Goal: Task Accomplishment & Management: Manage account settings

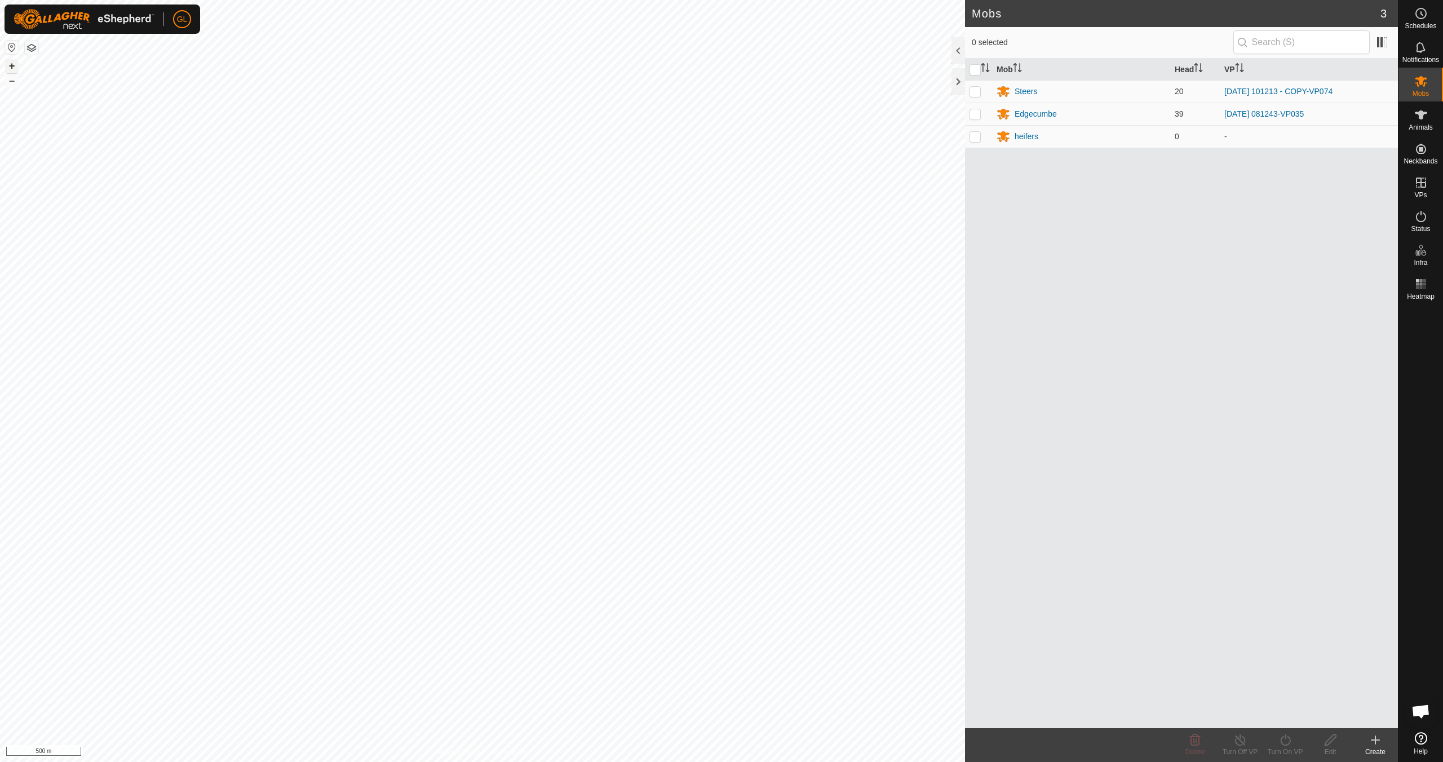
click at [9, 64] on button "+" at bounding box center [12, 66] width 14 height 14
click at [1342, 182] on link "In Rotation" at bounding box center [1349, 182] width 96 height 23
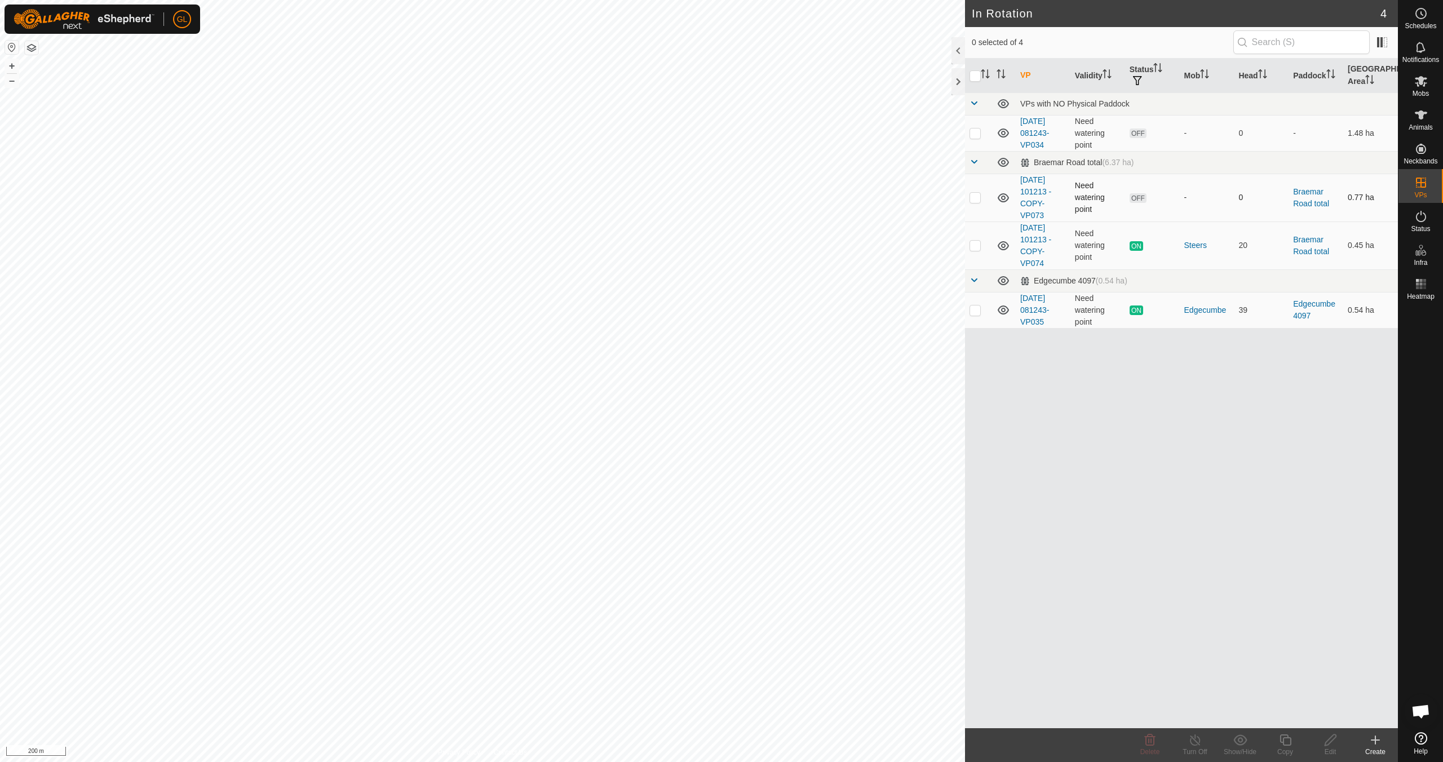
click at [972, 196] on p-checkbox at bounding box center [975, 197] width 11 height 9
click at [1151, 747] on div "Delete" at bounding box center [1149, 752] width 45 height 10
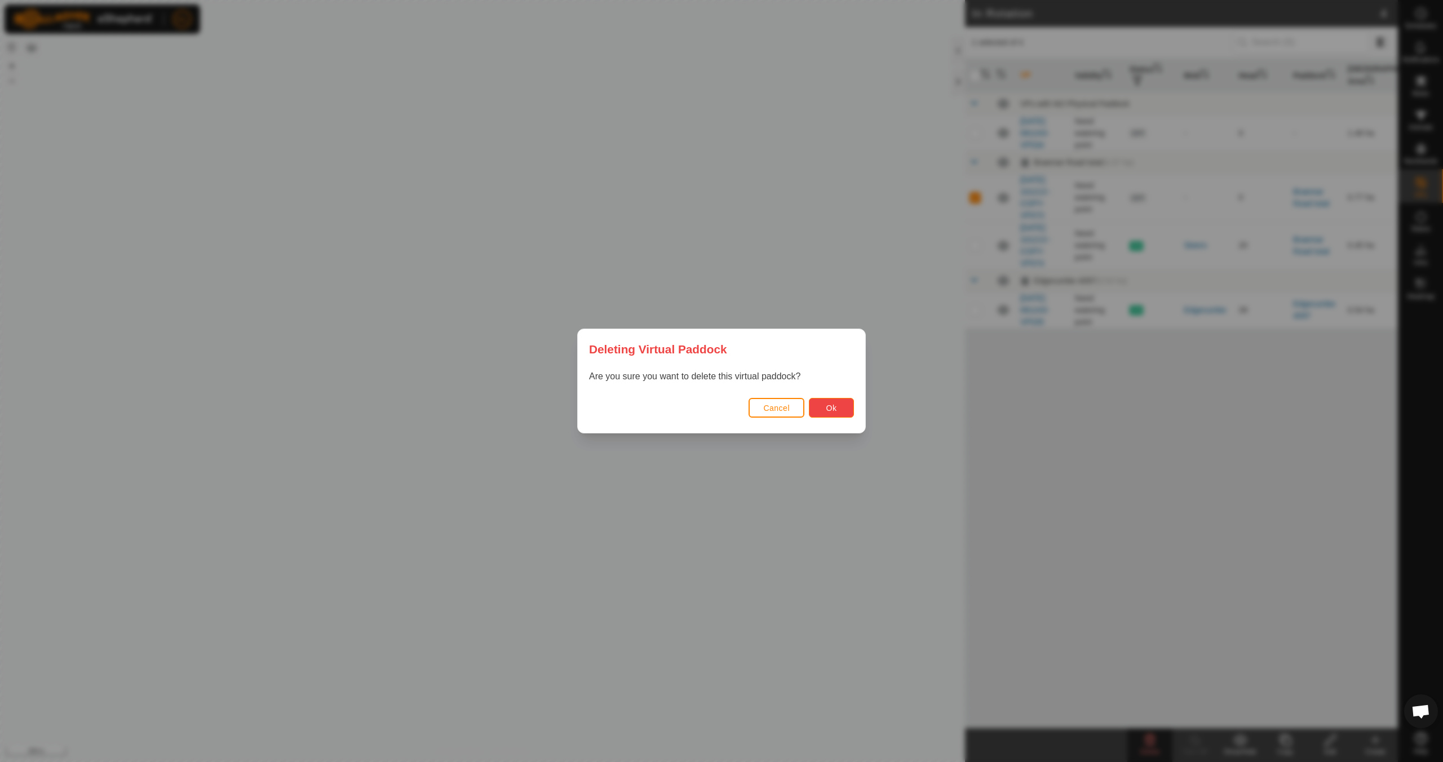
click at [840, 409] on button "Ok" at bounding box center [831, 408] width 45 height 20
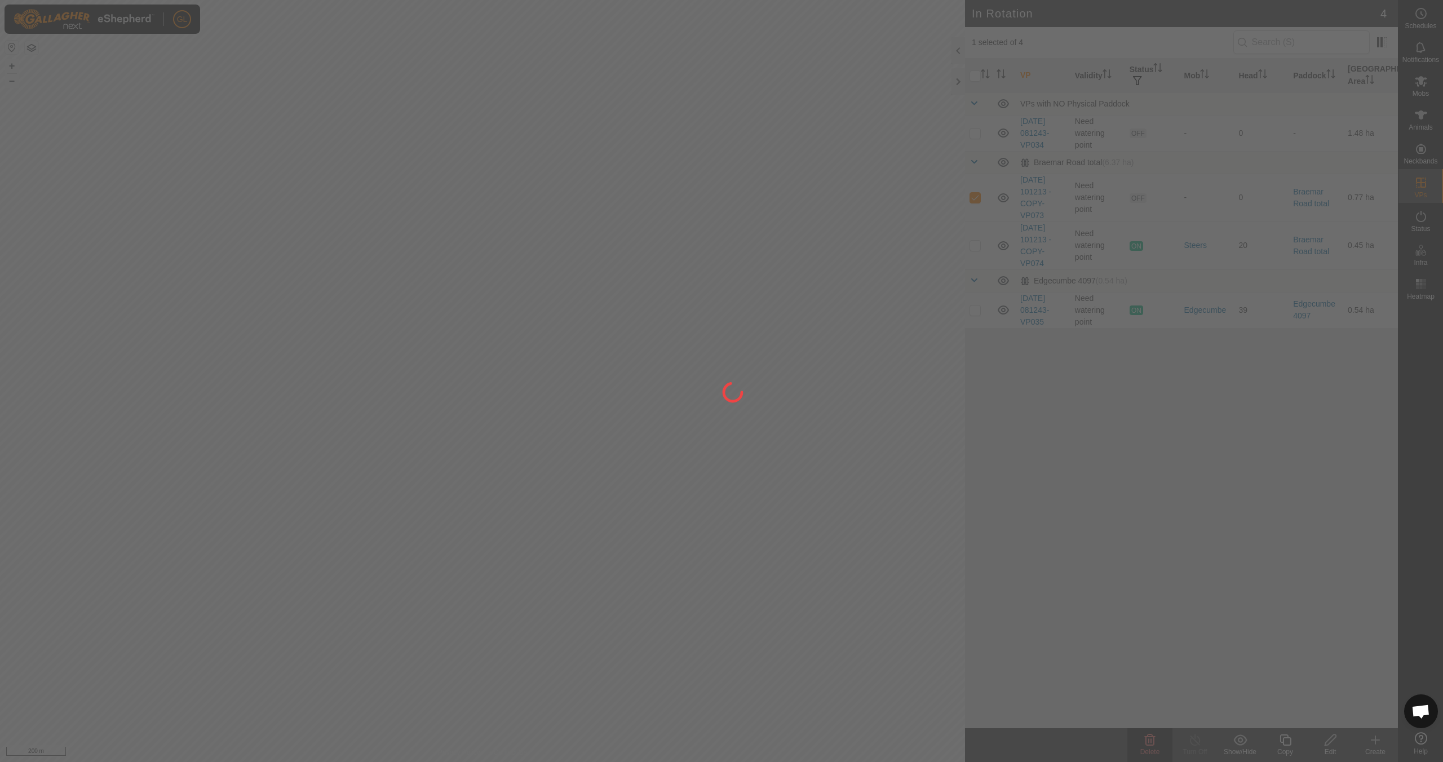
checkbox input "false"
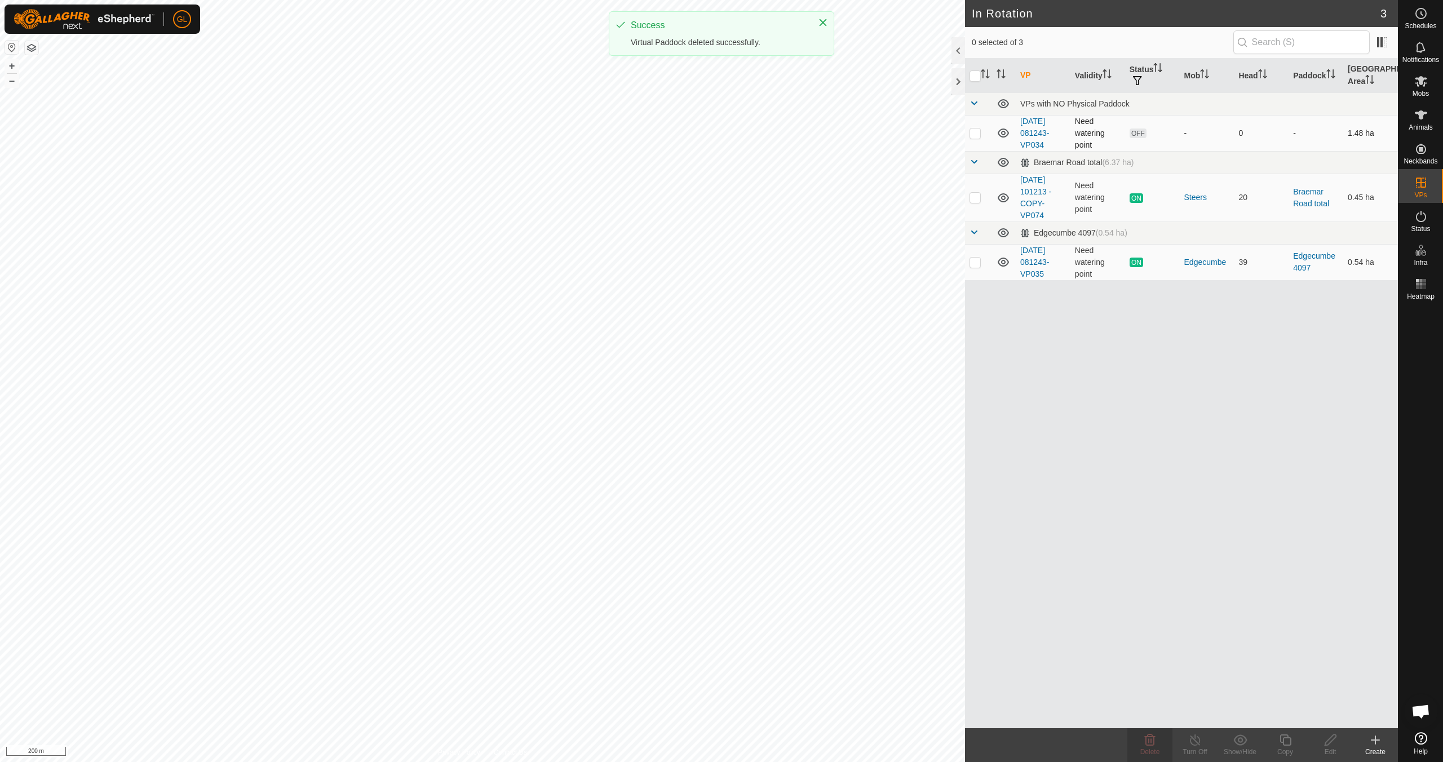
click at [973, 132] on p-checkbox at bounding box center [975, 133] width 11 height 9
checkbox input "true"
click at [243, 762] on div "GL Schedules Notifications Mobs Animals Neckbands VPs Status Infra Heatmap Help…" at bounding box center [721, 381] width 1443 height 762
click at [1150, 748] on span "Delete" at bounding box center [1150, 752] width 20 height 8
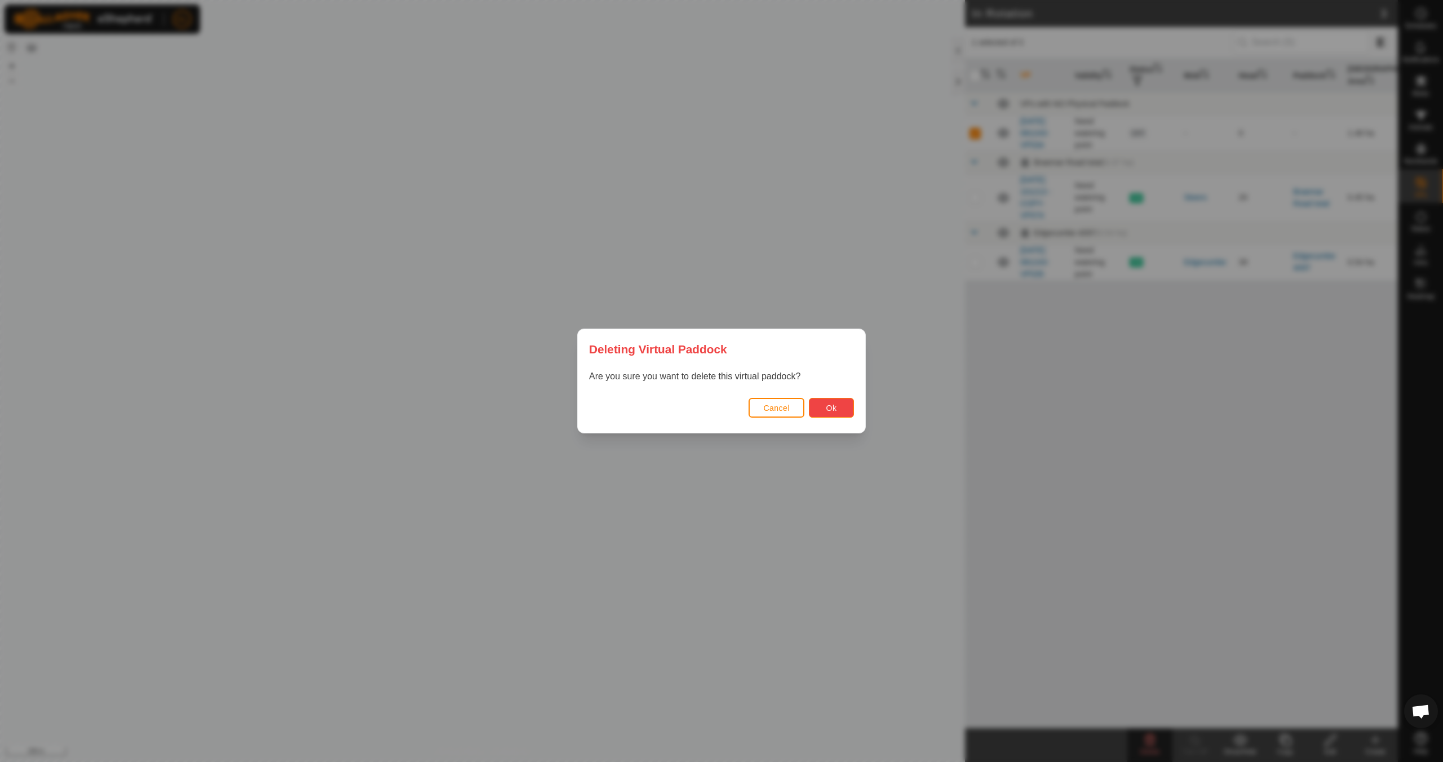
click at [835, 411] on span "Ok" at bounding box center [831, 408] width 11 height 9
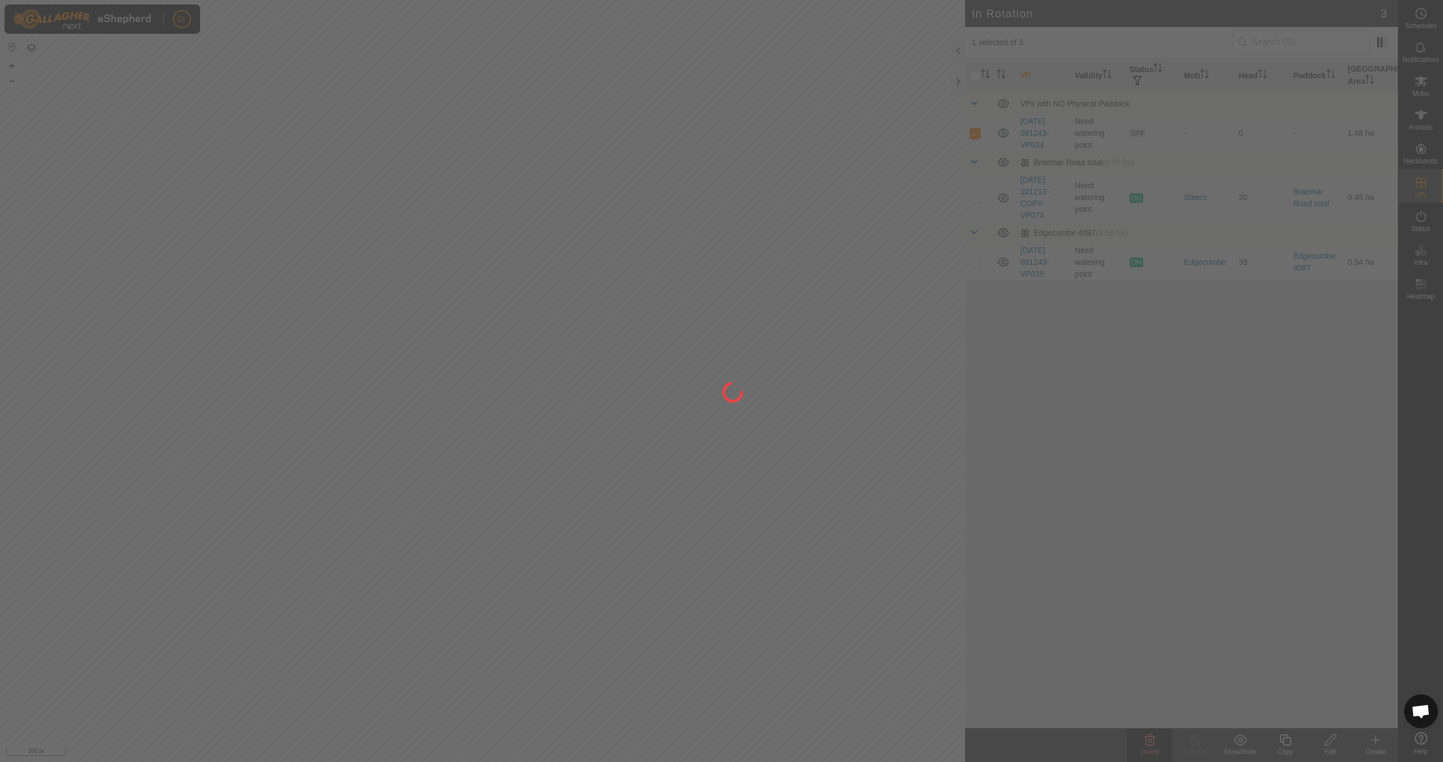
checkbox input "false"
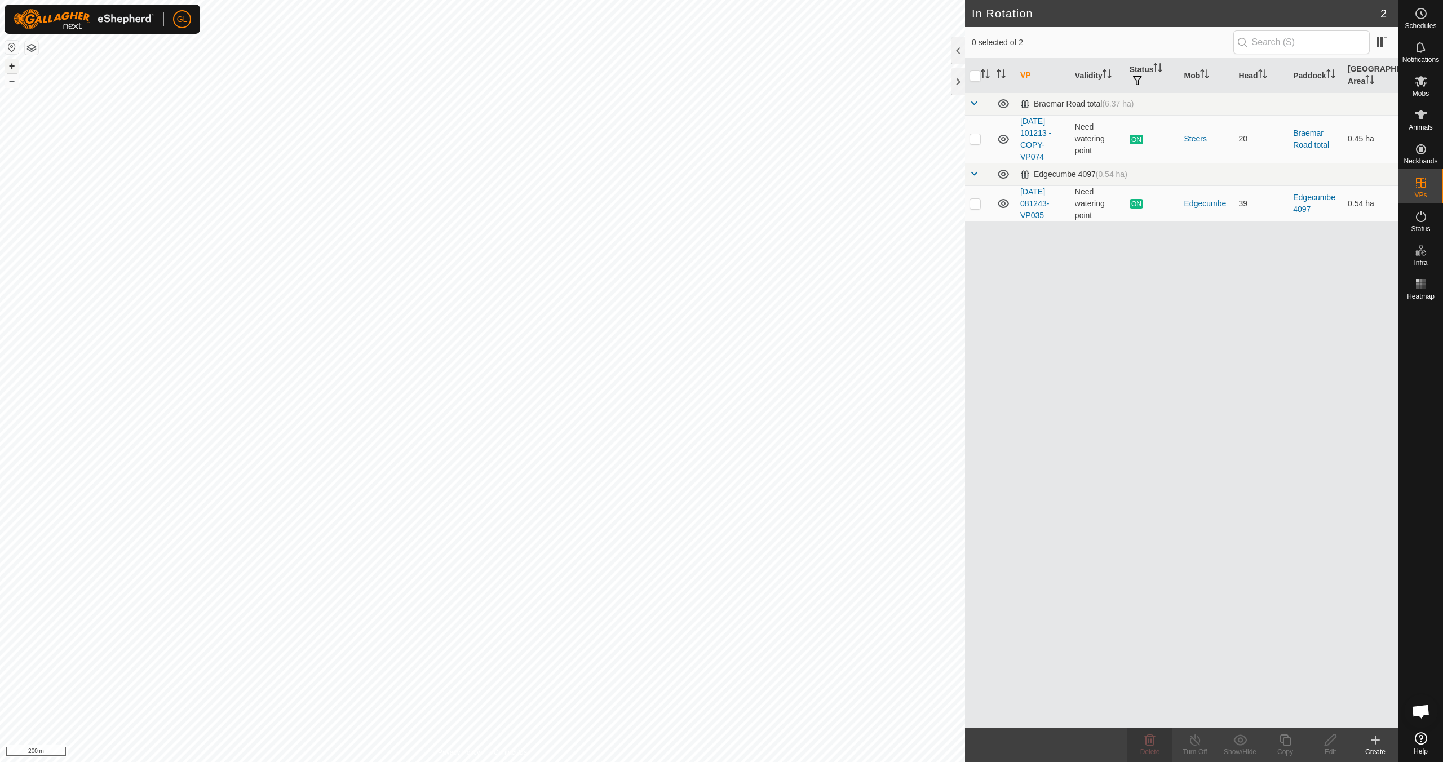
click at [8, 65] on button "+" at bounding box center [12, 66] width 14 height 14
click at [11, 63] on button "+" at bounding box center [12, 66] width 14 height 14
click at [1428, 86] on es-mob-svg-icon at bounding box center [1421, 81] width 20 height 18
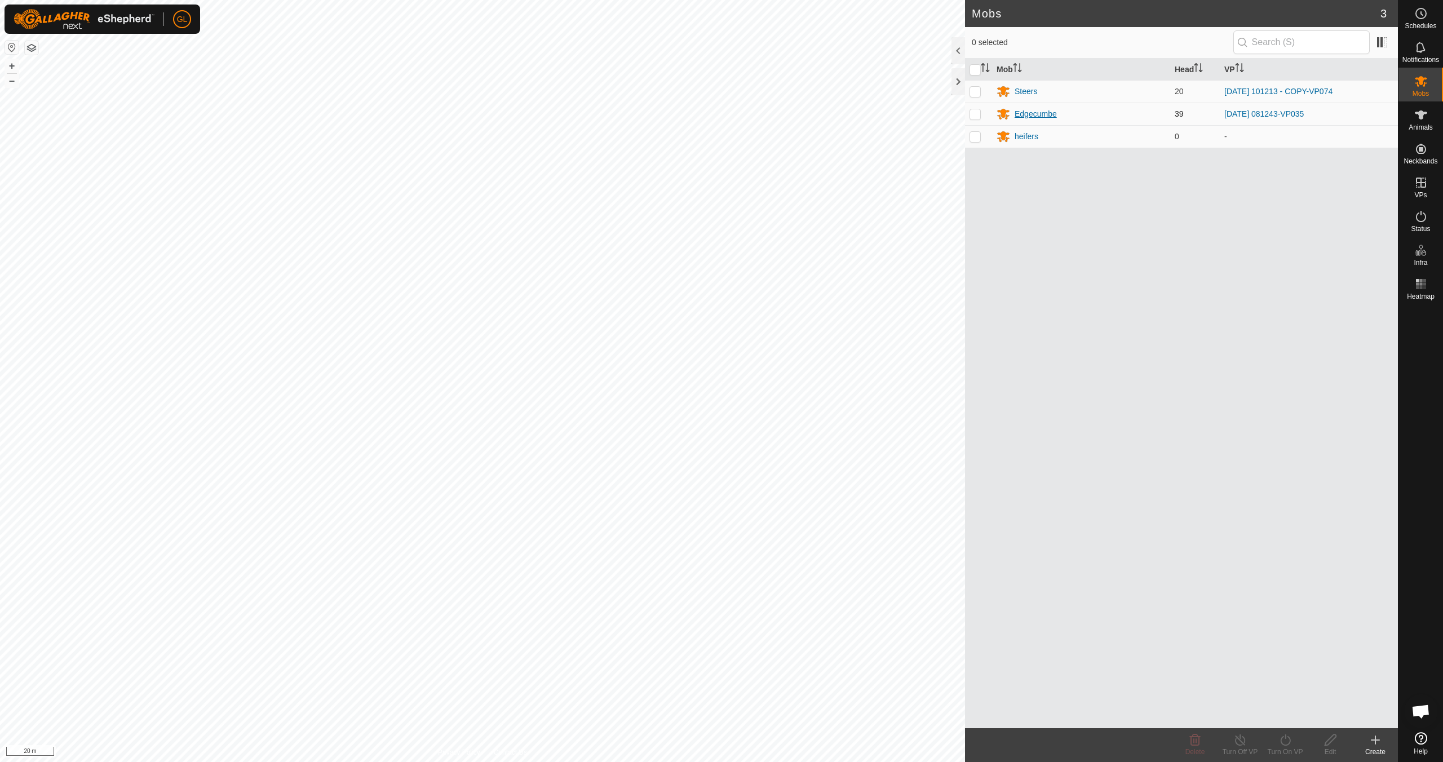
click at [1042, 113] on div "Edgecumbe" at bounding box center [1036, 114] width 42 height 12
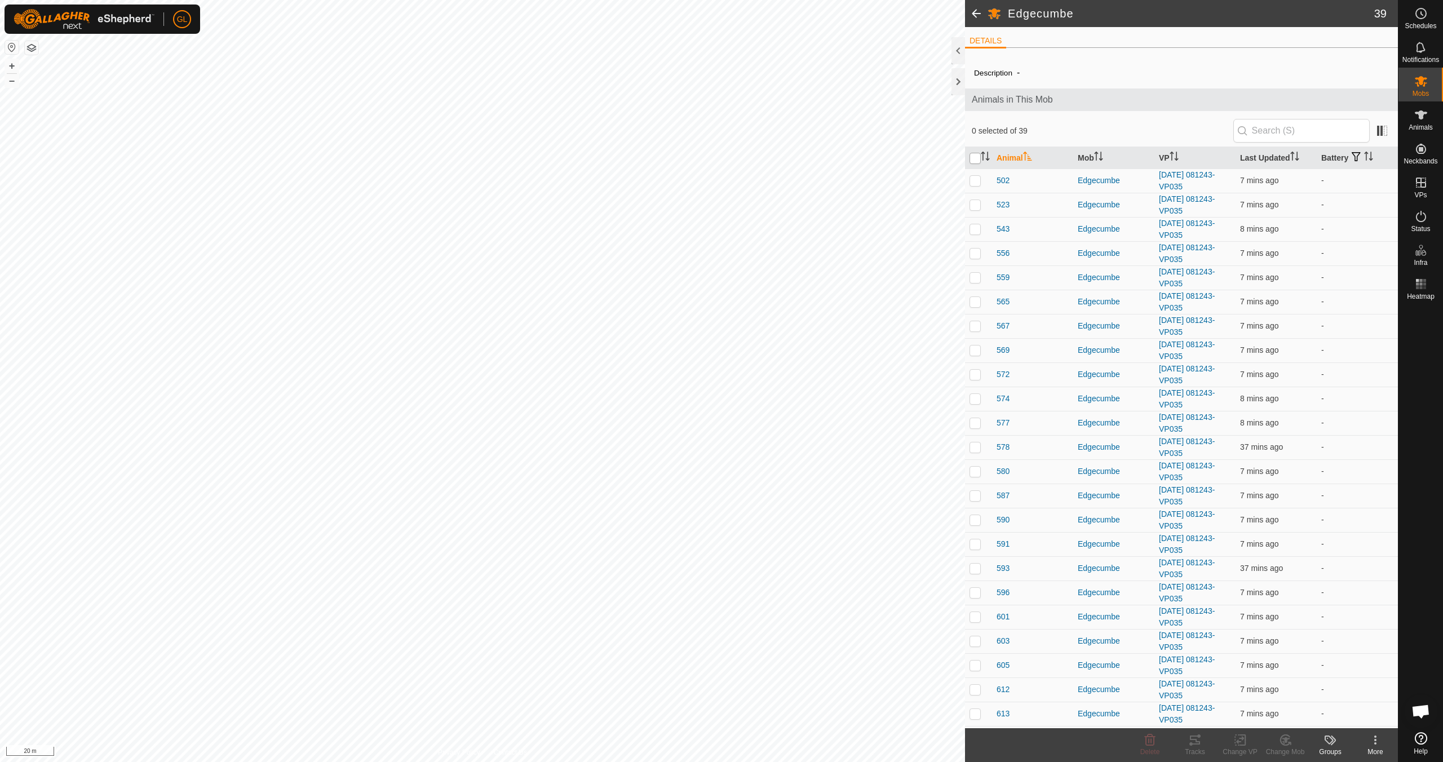
click at [977, 161] on input "checkbox" at bounding box center [975, 158] width 11 height 11
checkbox input "true"
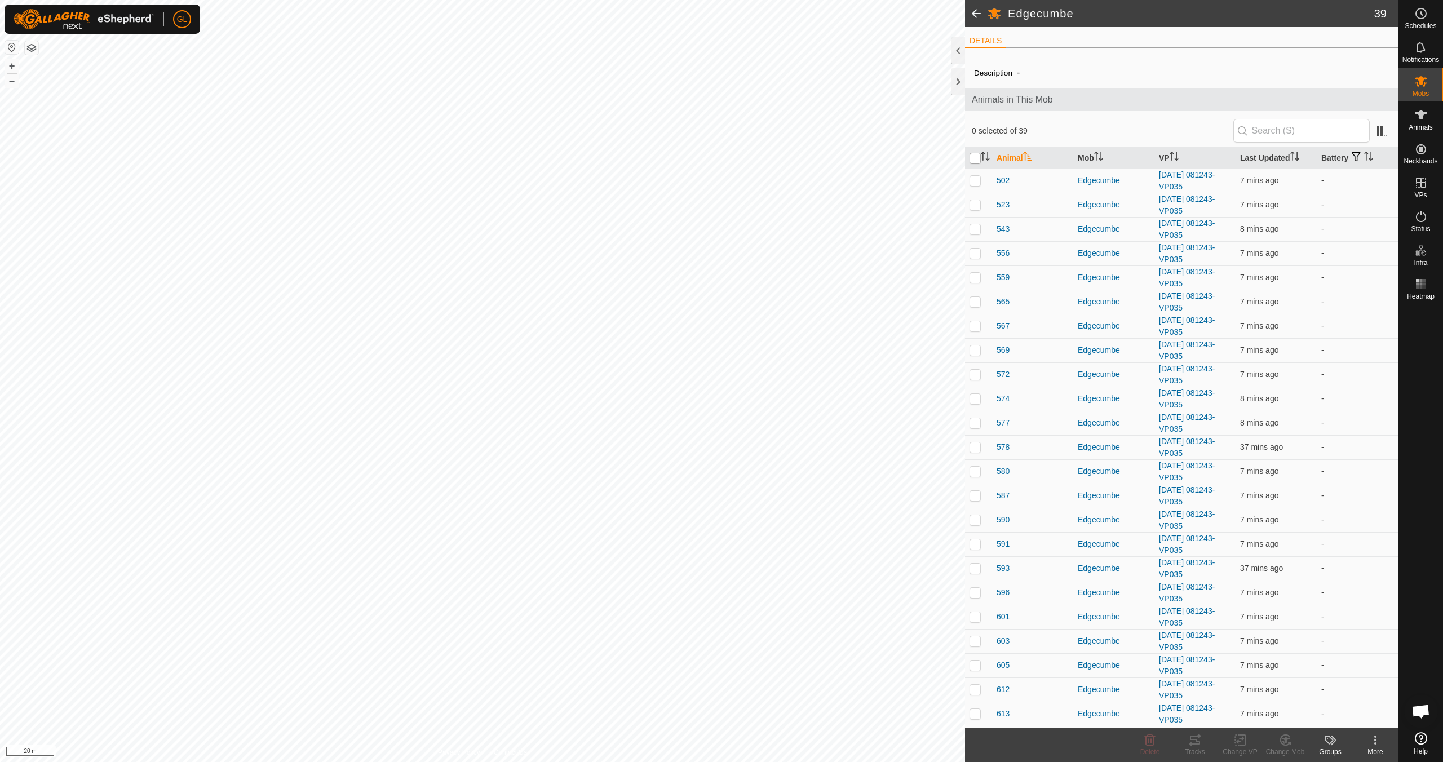
checkbox input "true"
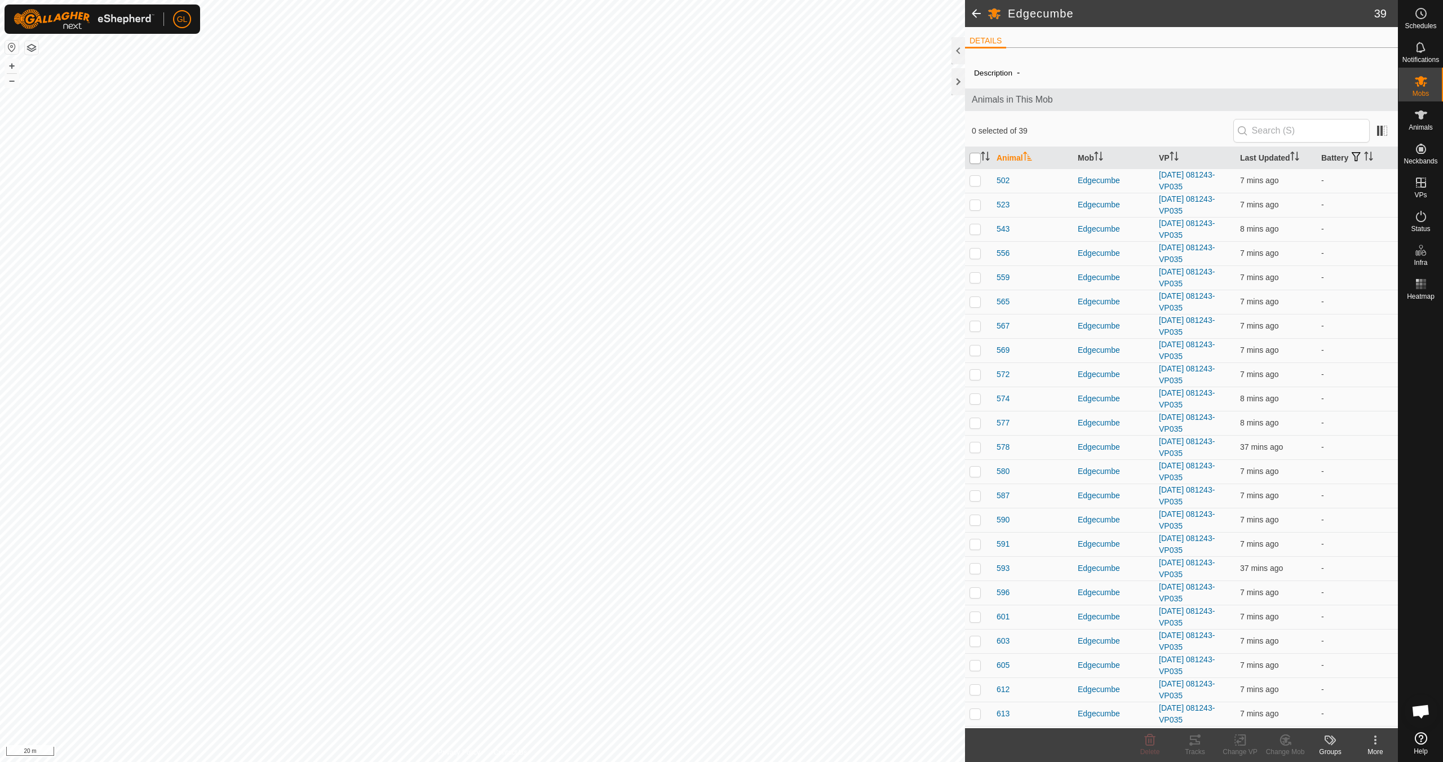
checkbox input "true"
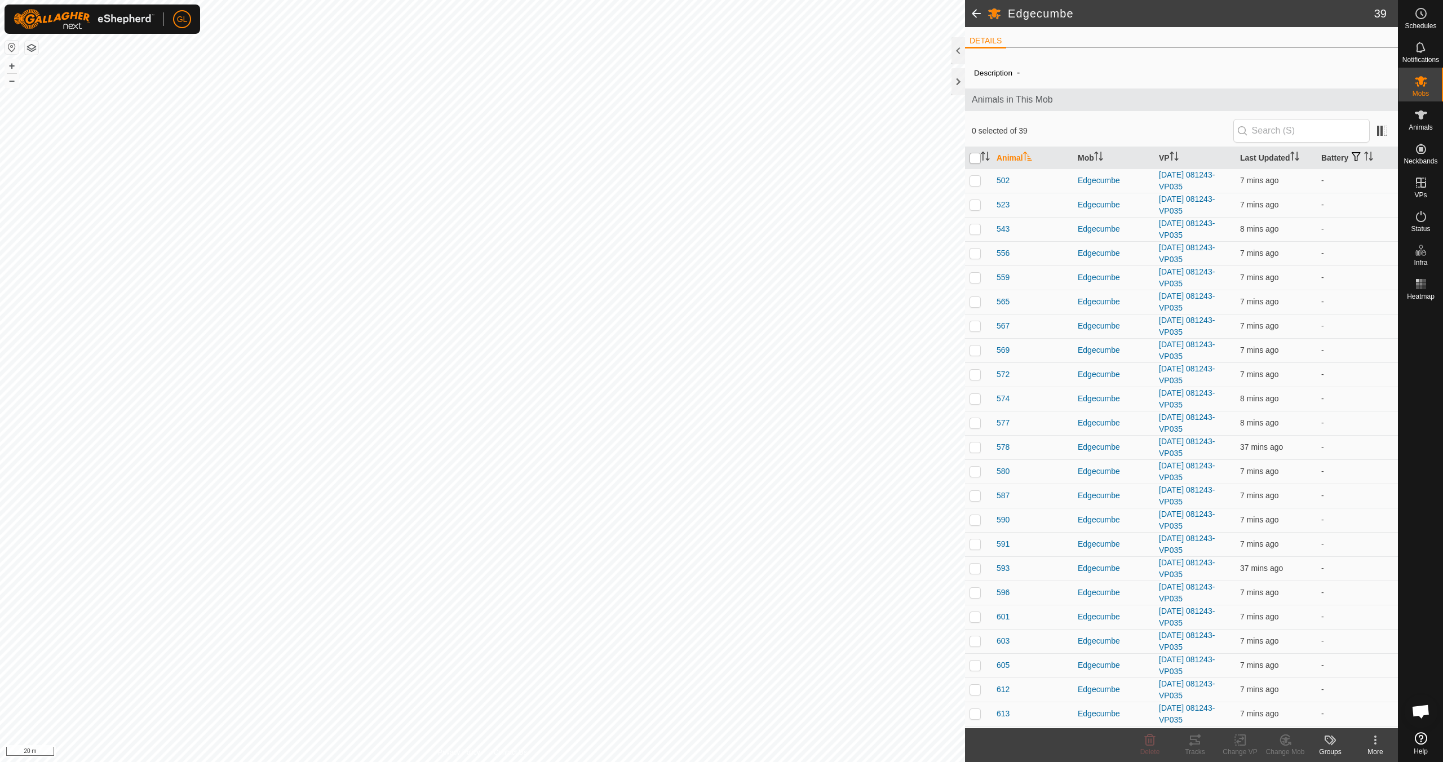
checkbox input "true"
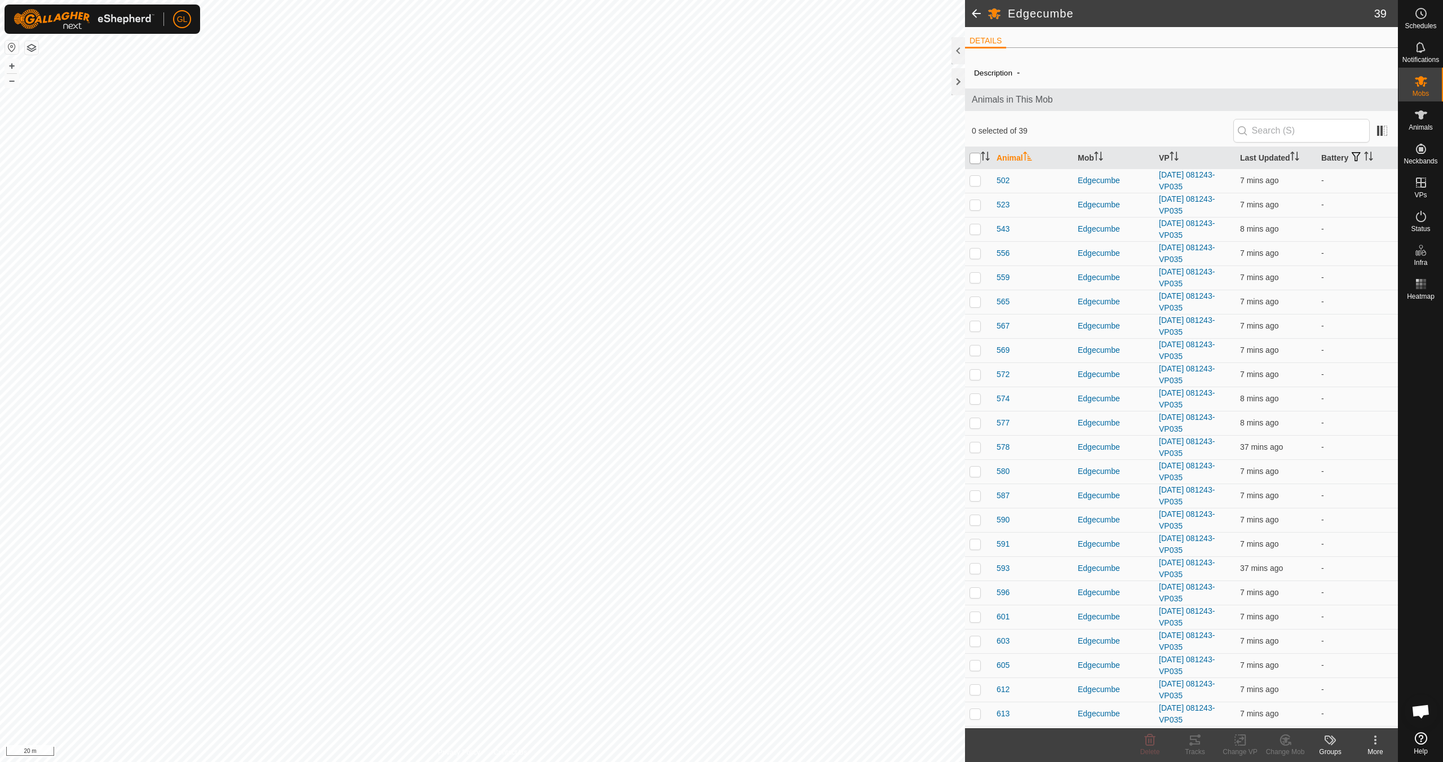
checkbox input "true"
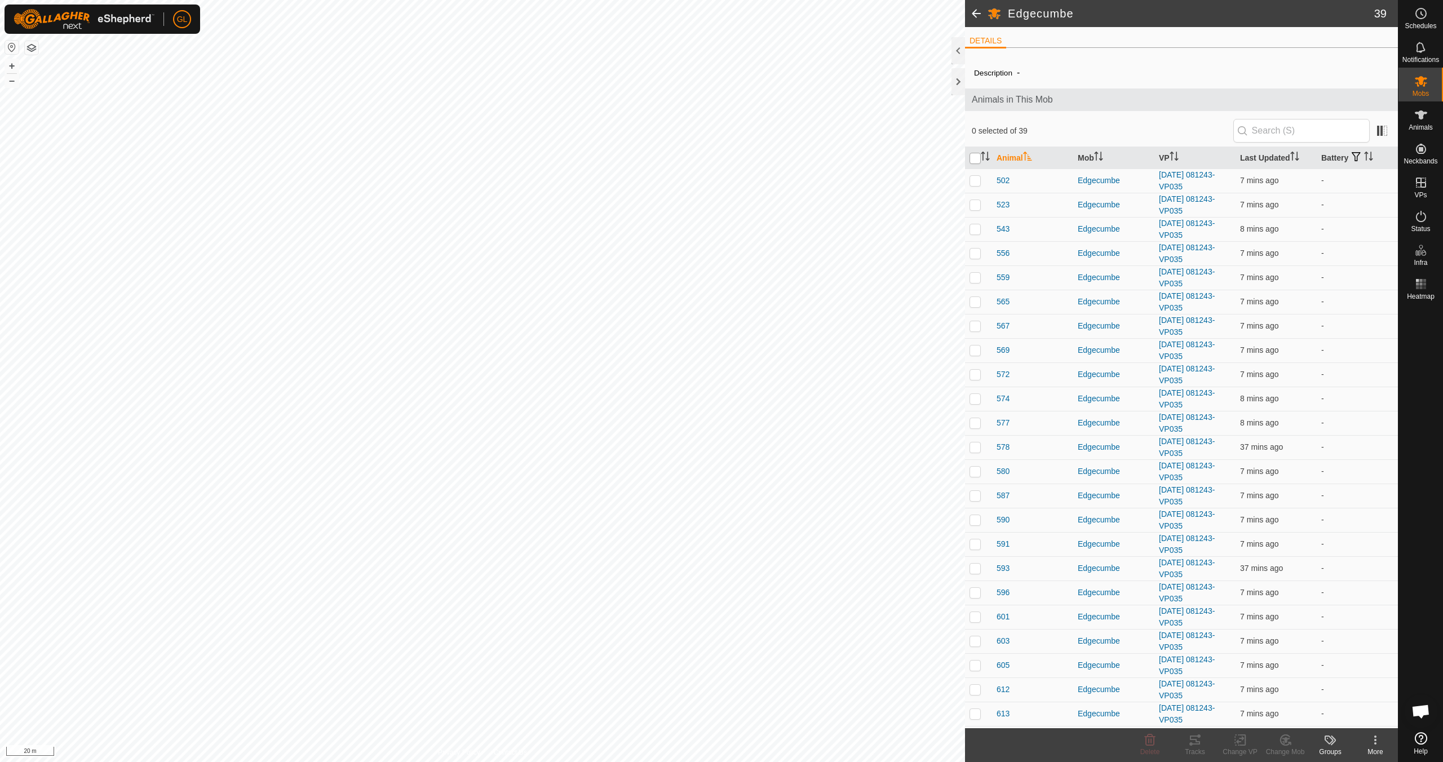
checkbox input "true"
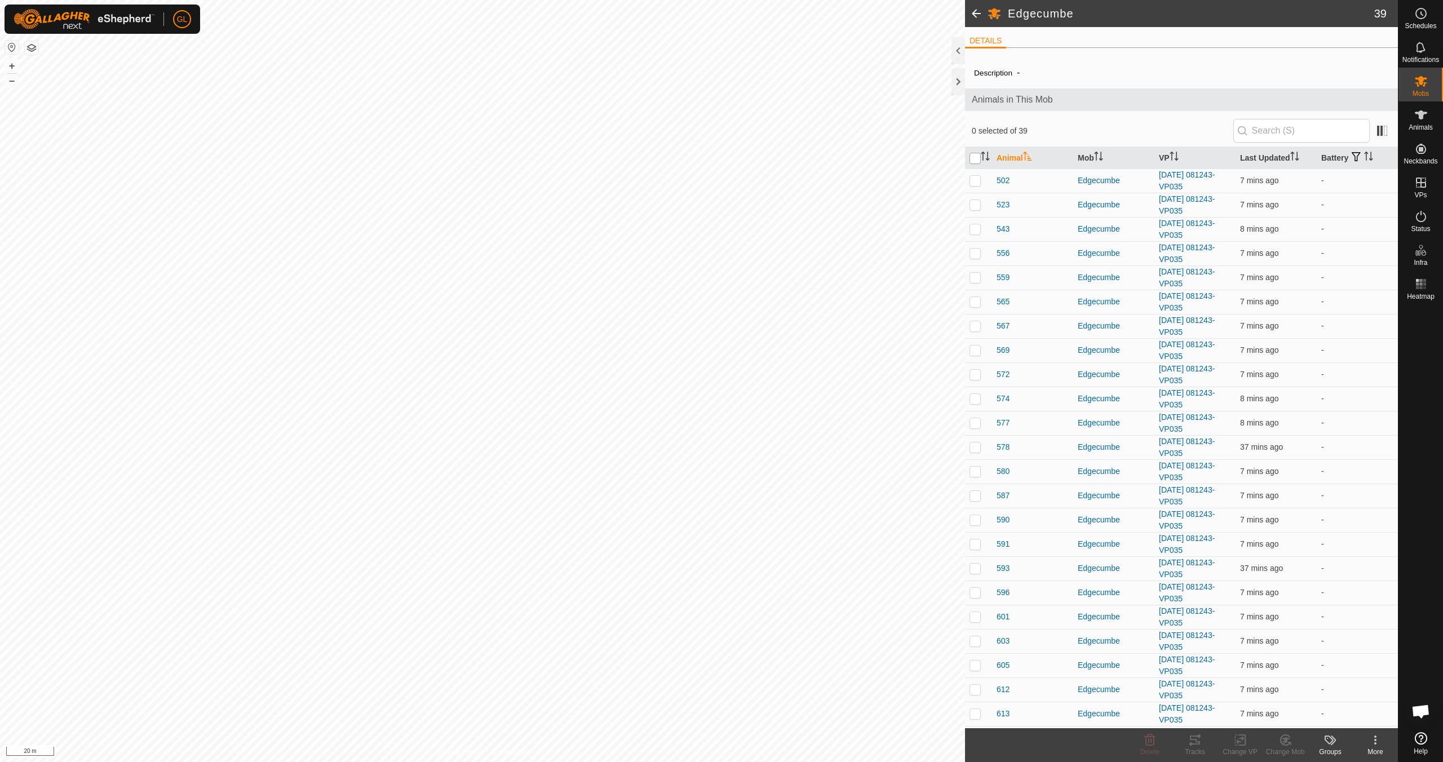
checkbox input "true"
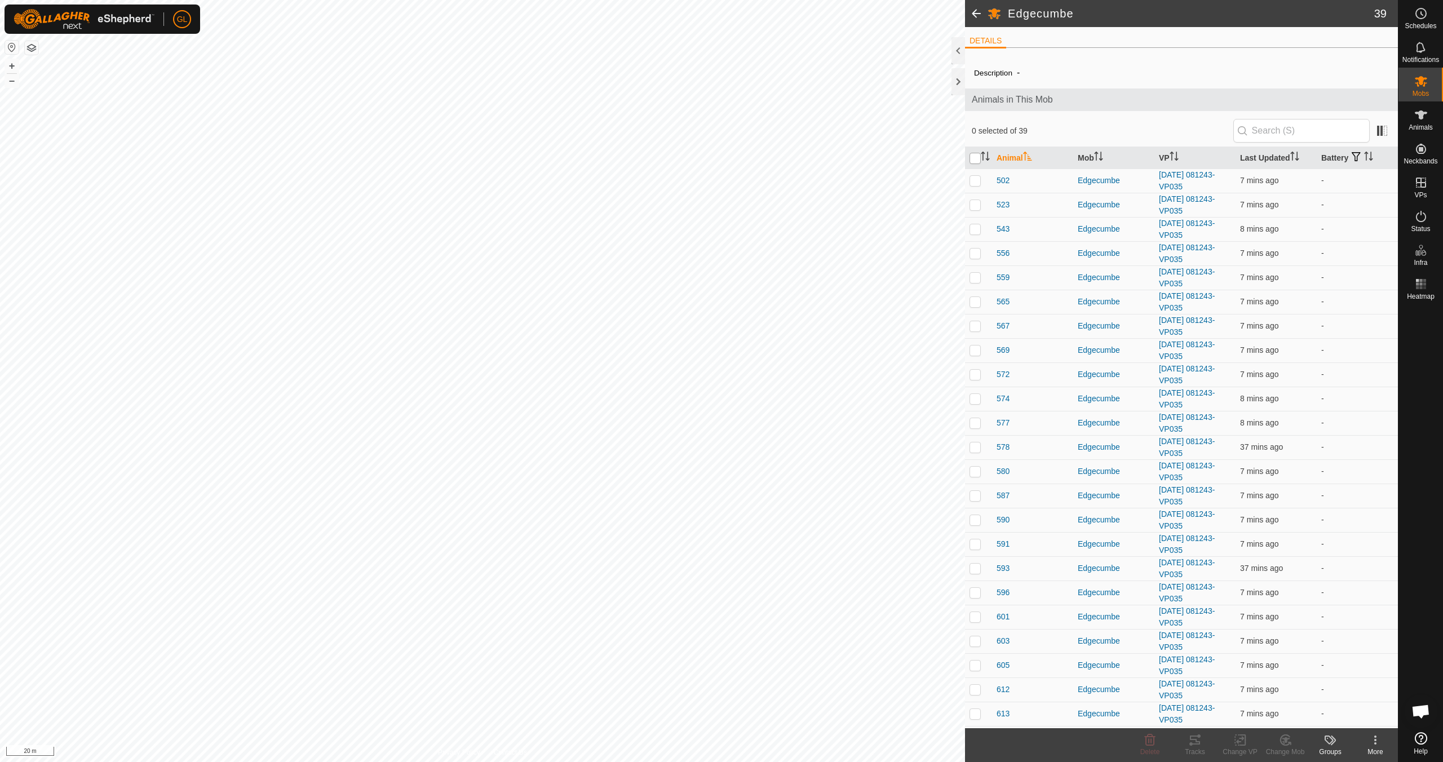
checkbox input "true"
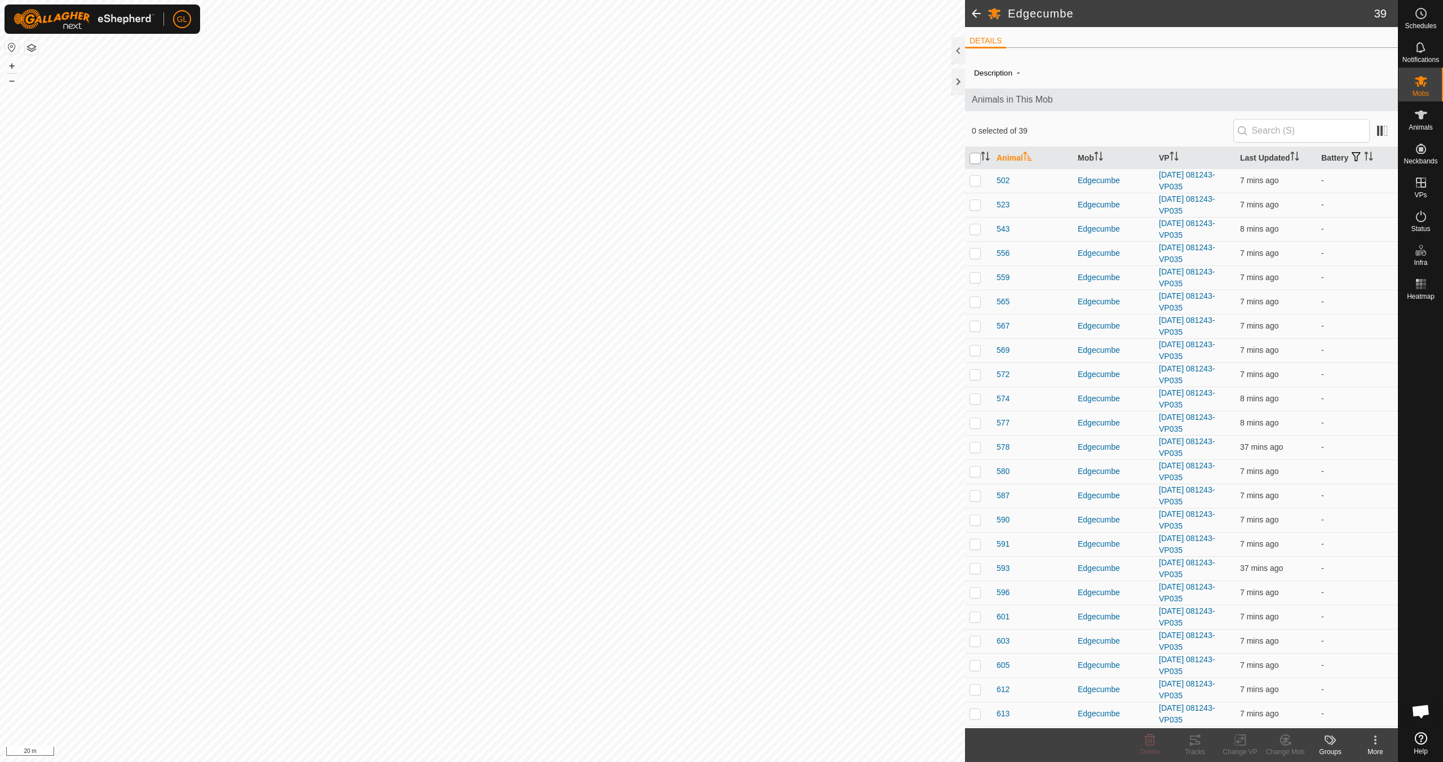
checkbox input "true"
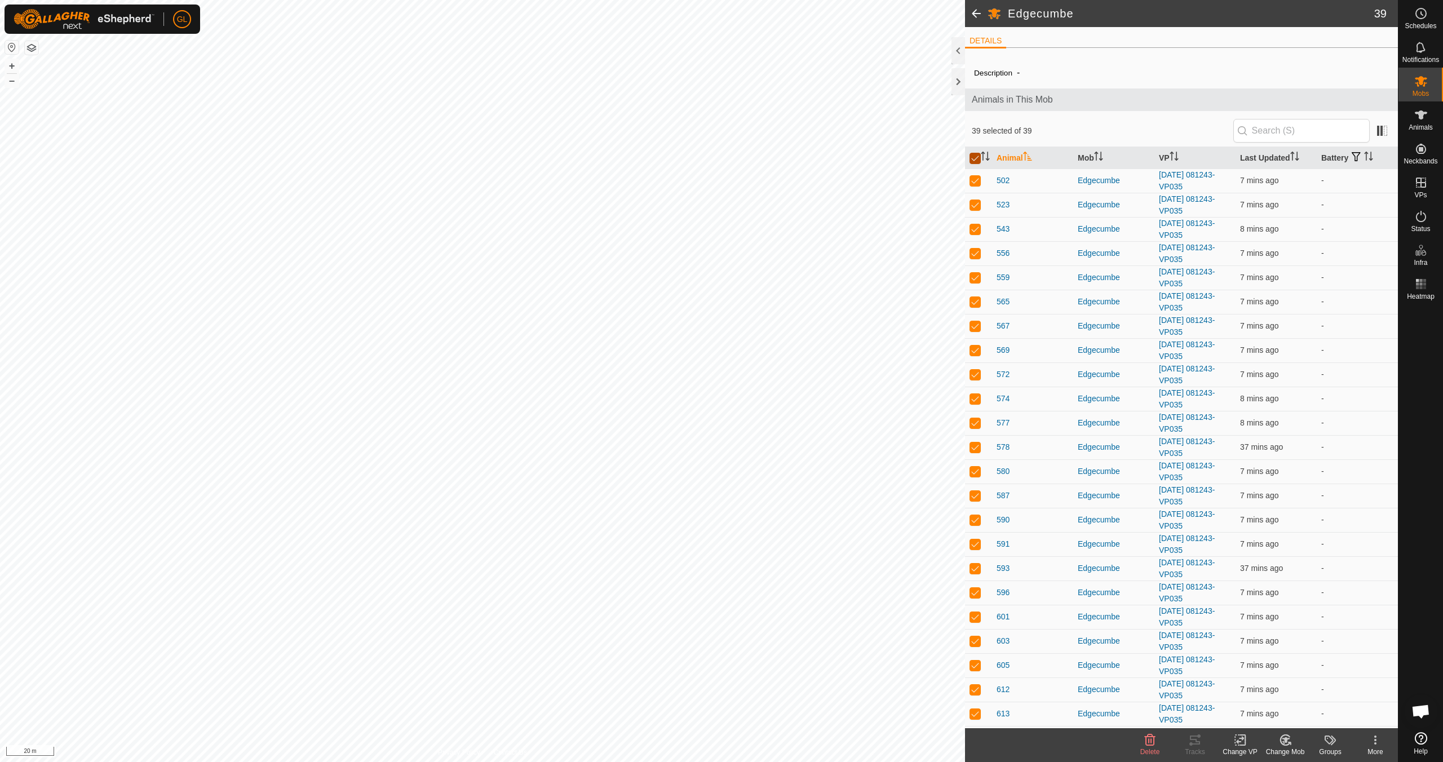
click at [980, 155] on input "checkbox" at bounding box center [975, 158] width 11 height 11
checkbox input "false"
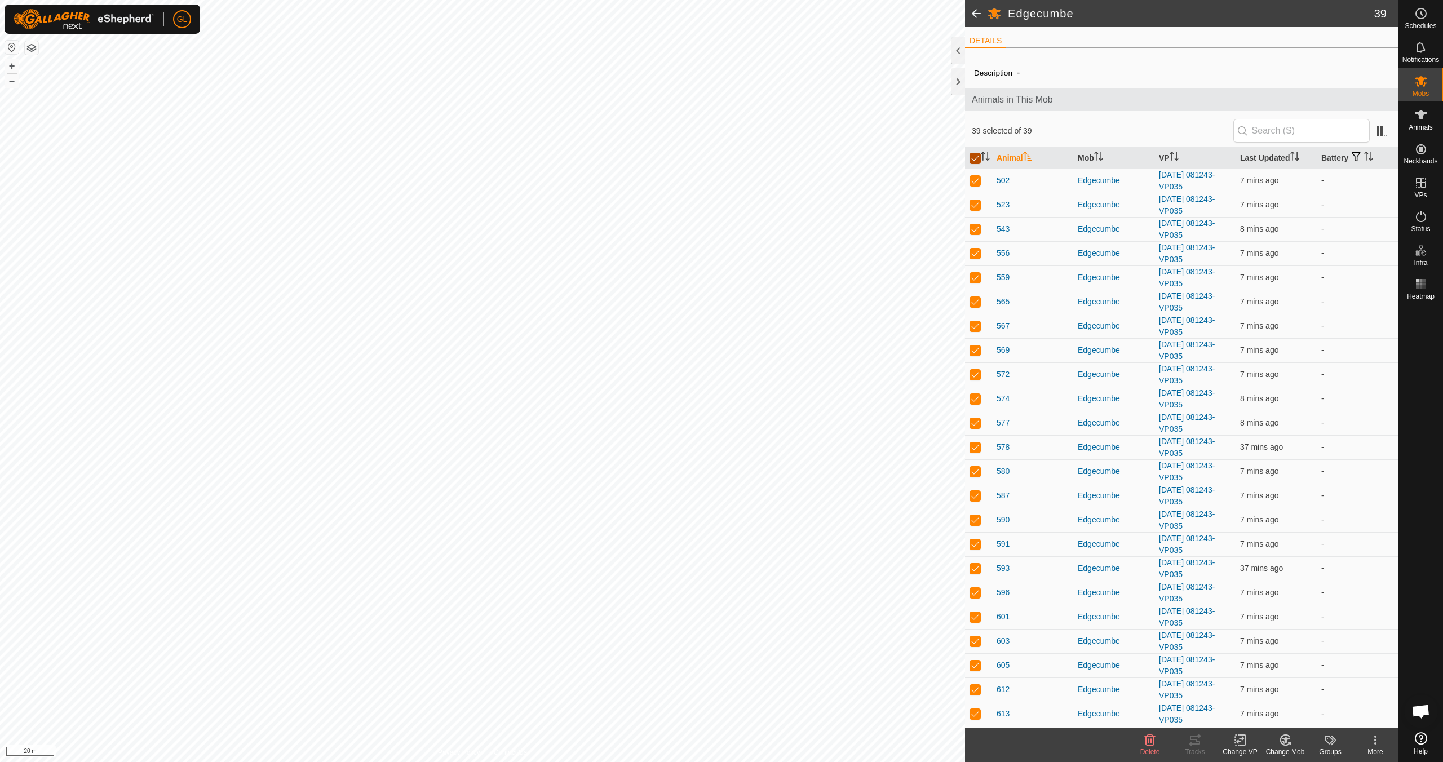
checkbox input "false"
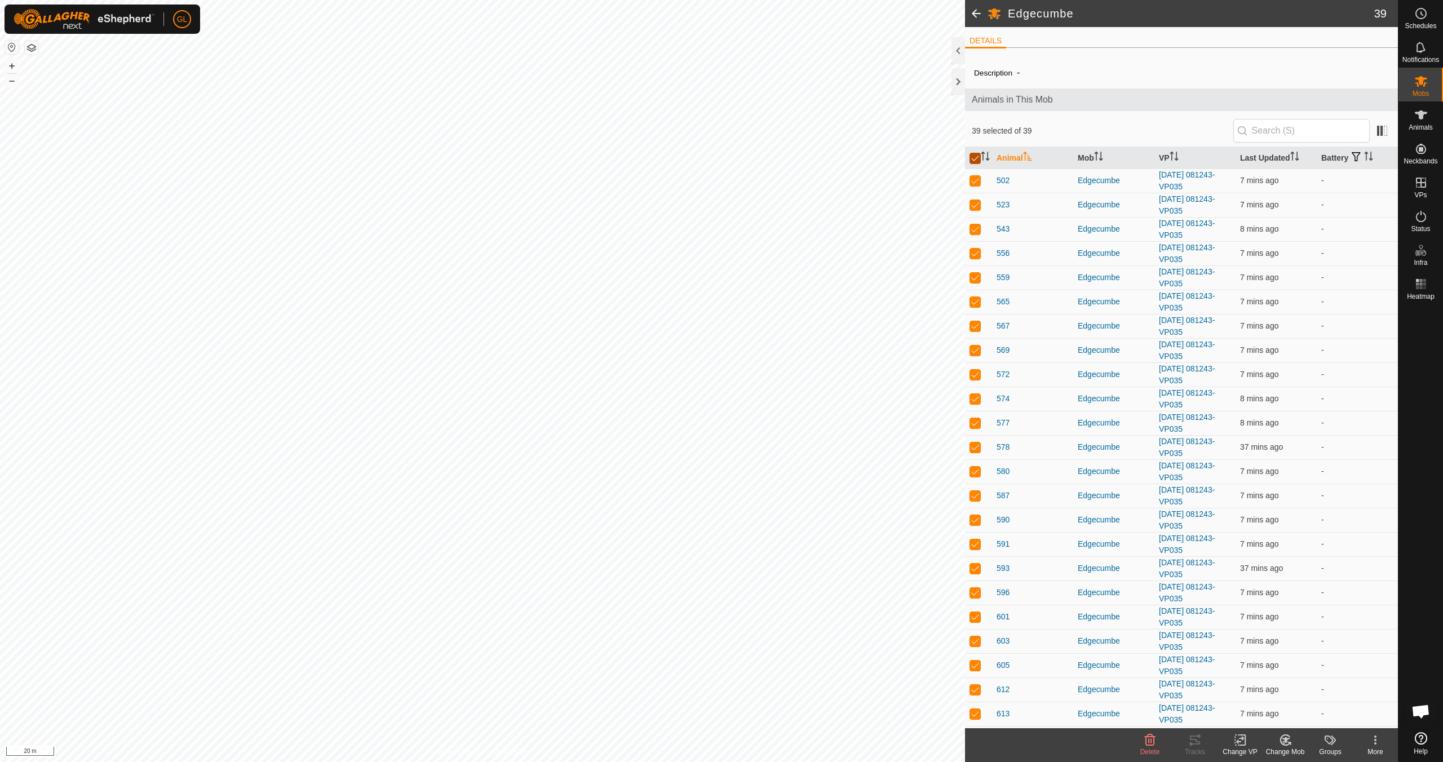
checkbox input "false"
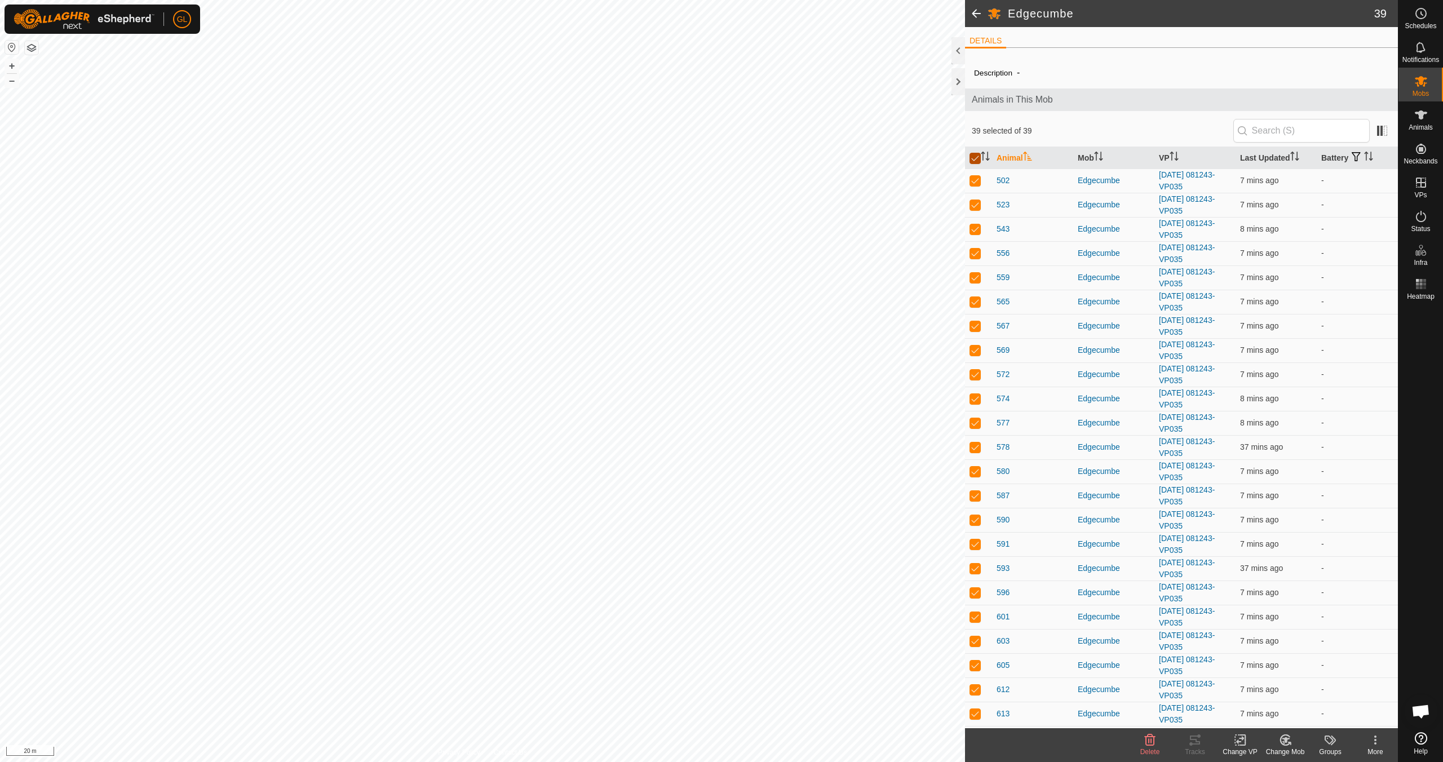
checkbox input "false"
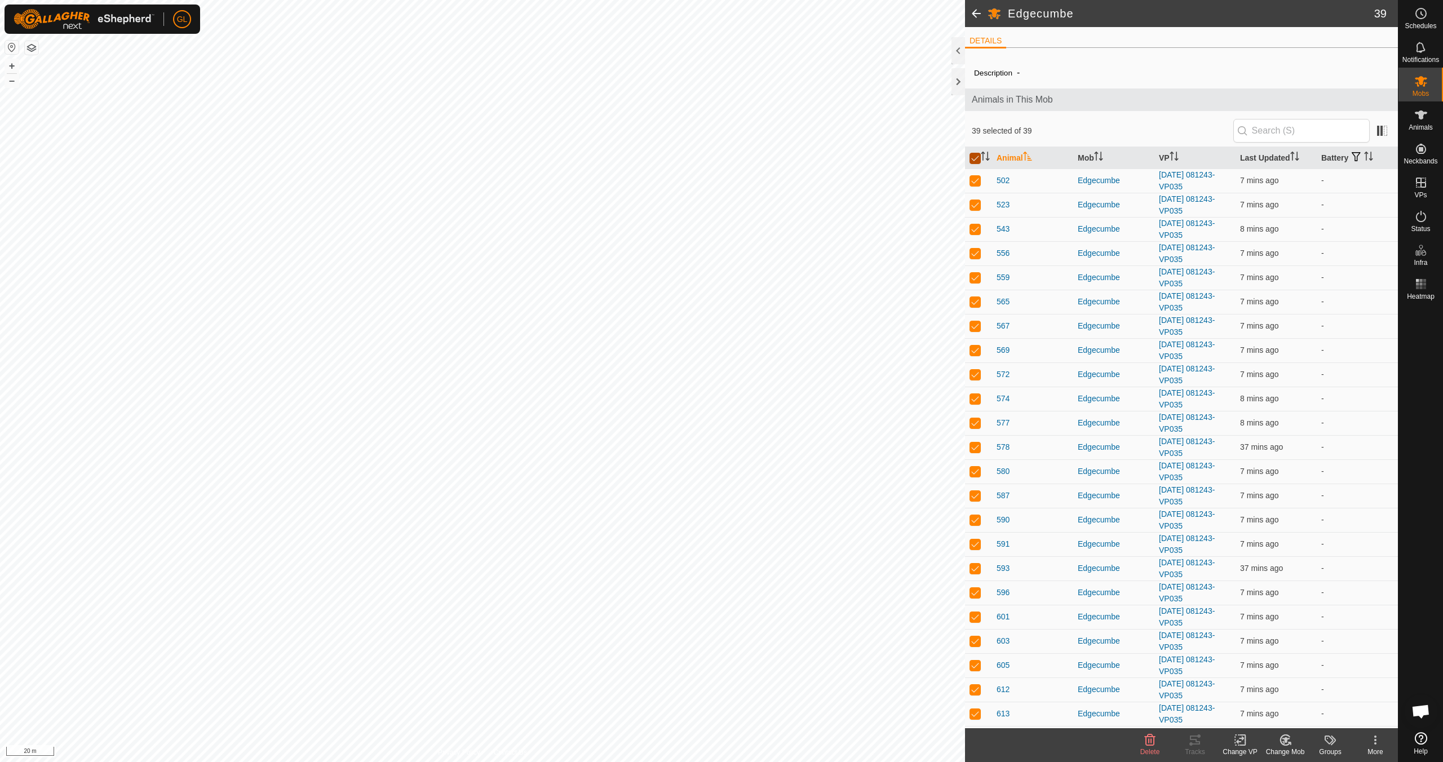
checkbox input "false"
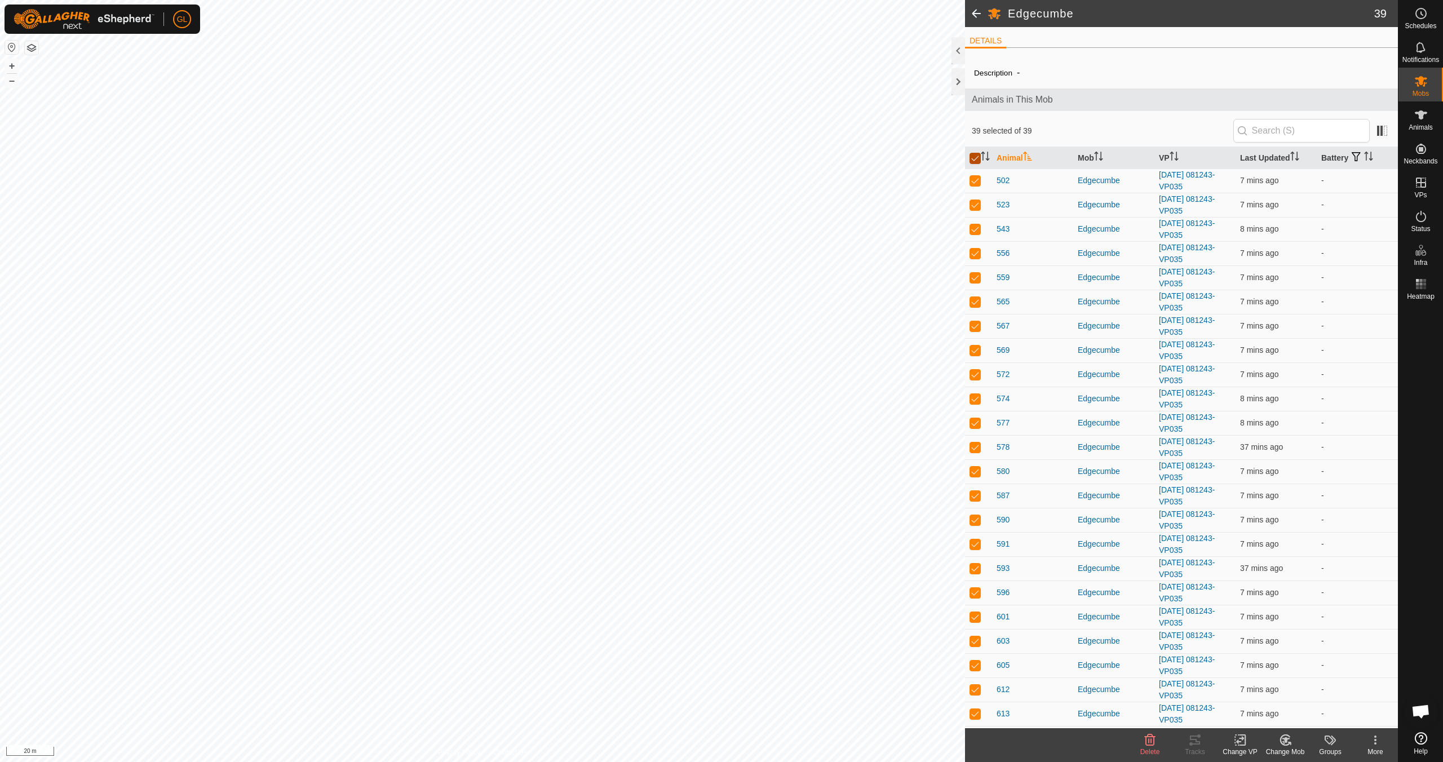
checkbox input "false"
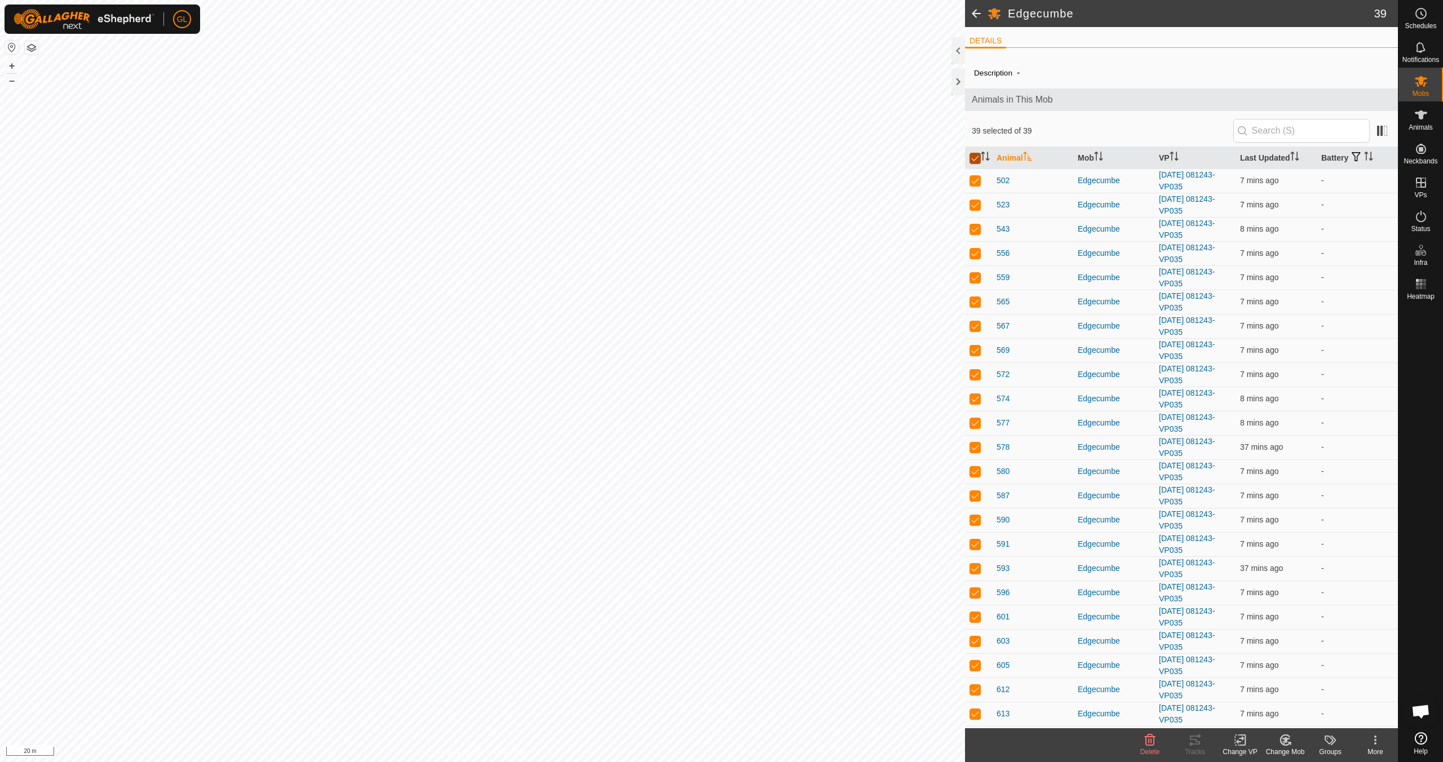
checkbox input "false"
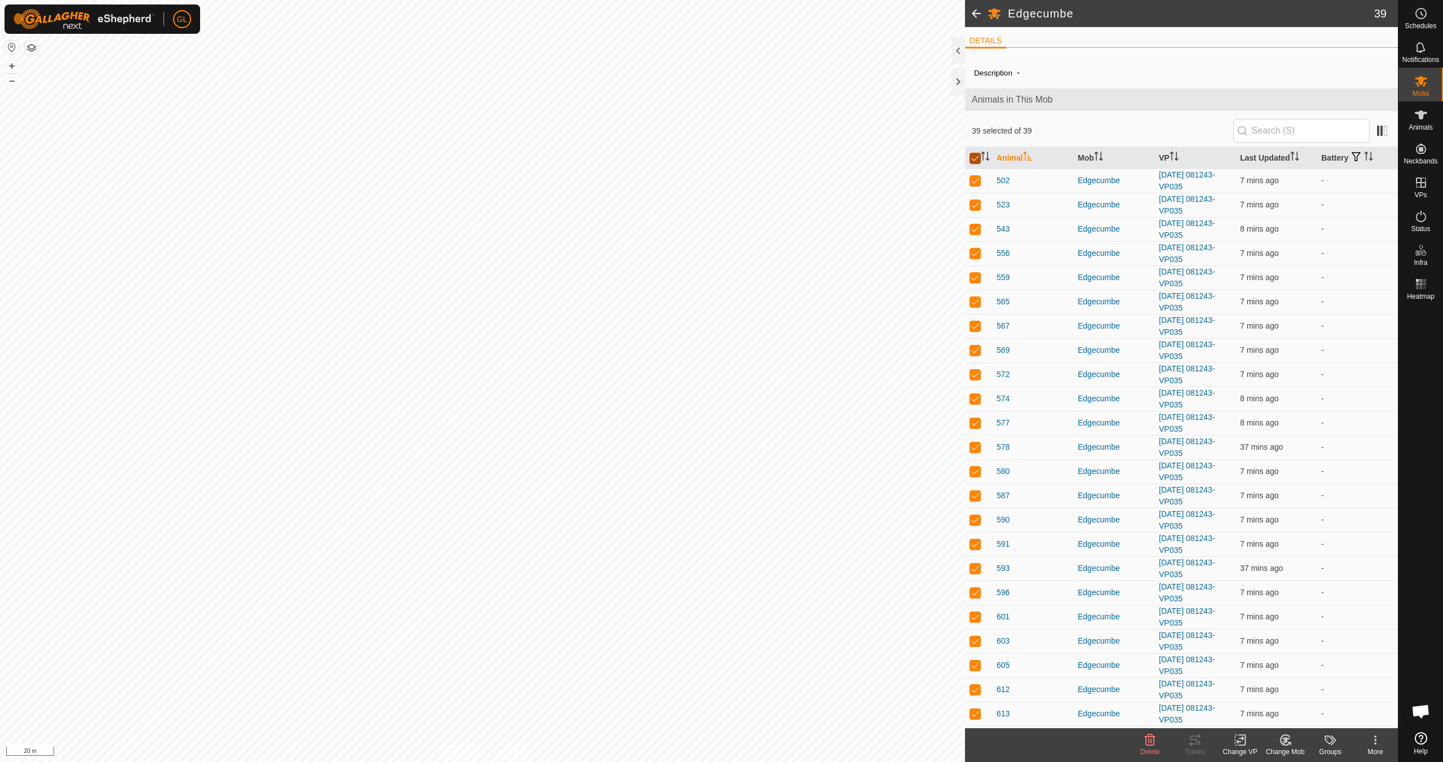
checkbox input "false"
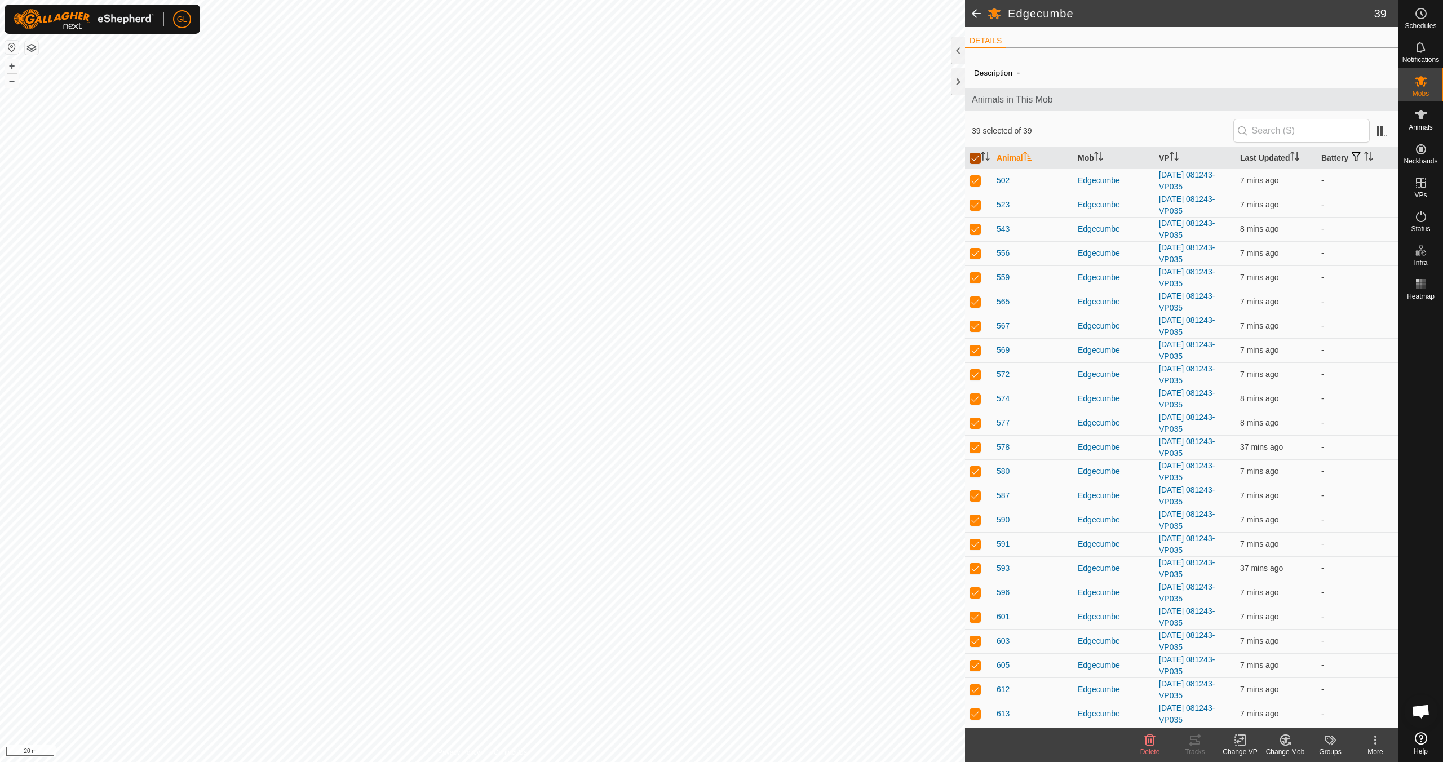
checkbox input "false"
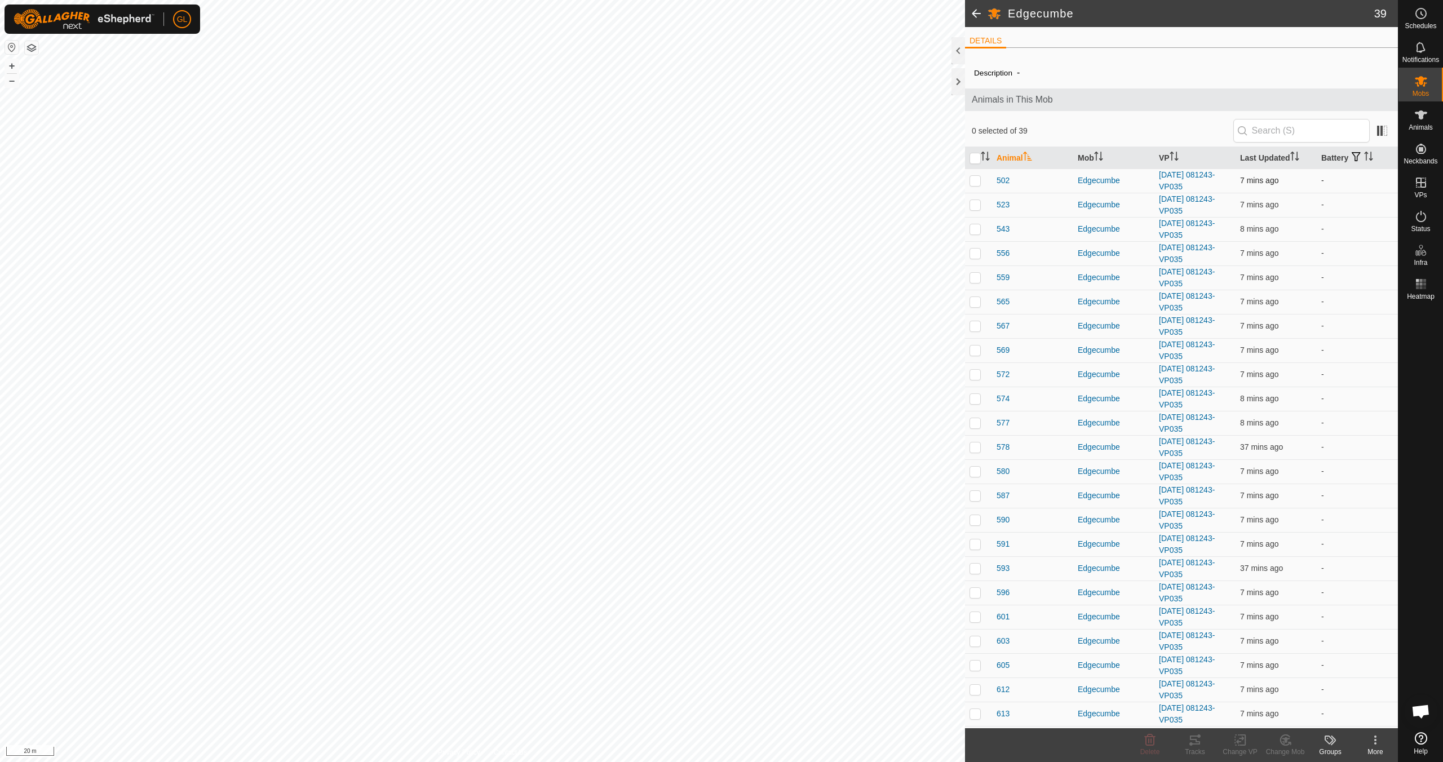
click at [974, 183] on p-checkbox at bounding box center [975, 180] width 11 height 9
checkbox input "true"
click at [971, 207] on p-checkbox at bounding box center [975, 204] width 11 height 9
checkbox input "true"
click at [972, 234] on td at bounding box center [978, 229] width 27 height 24
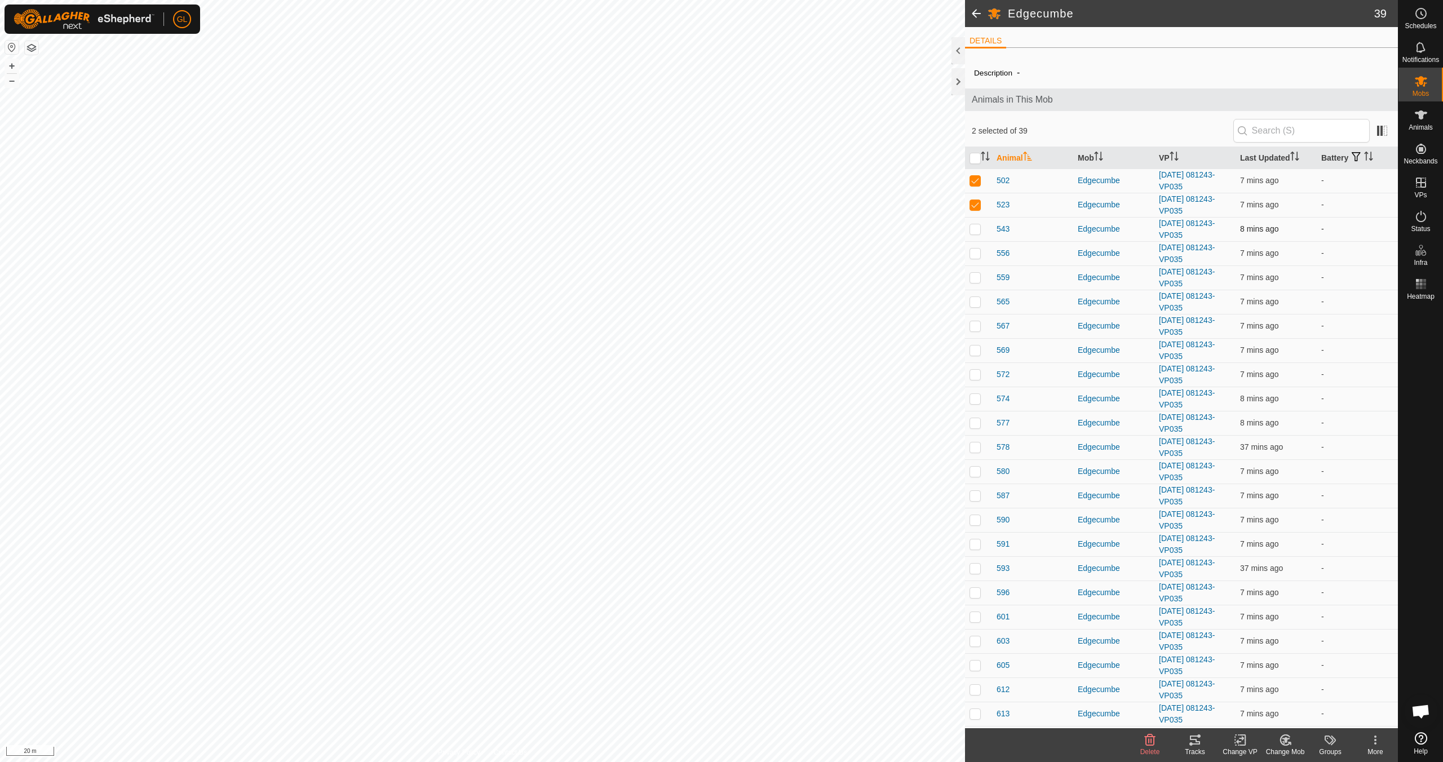
checkbox input "true"
click at [972, 252] on p-checkbox at bounding box center [975, 253] width 11 height 9
checkbox input "true"
click at [972, 280] on p-checkbox at bounding box center [975, 277] width 11 height 9
checkbox input "true"
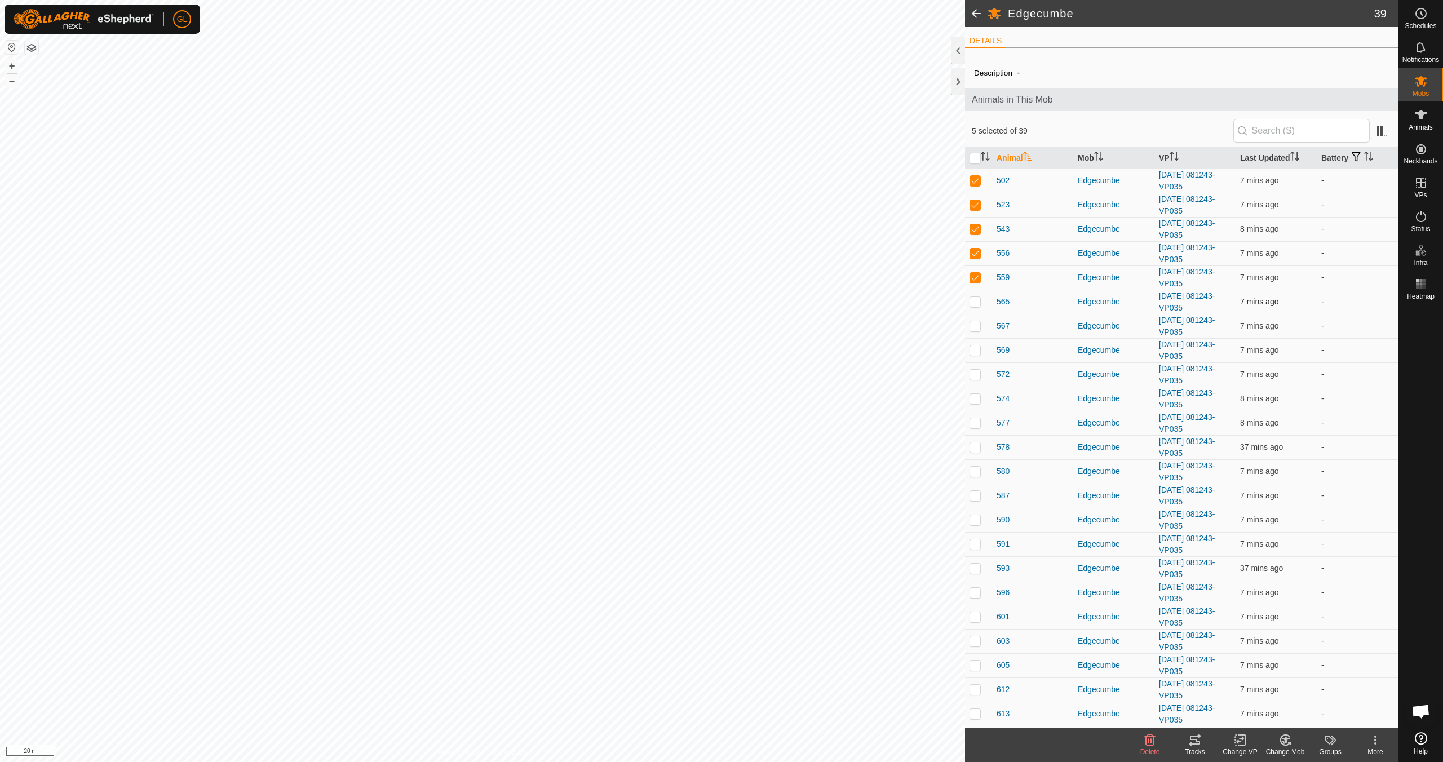
click at [970, 305] on p-checkbox at bounding box center [975, 301] width 11 height 9
checkbox input "true"
click at [972, 328] on p-checkbox at bounding box center [975, 325] width 11 height 9
checkbox input "true"
click at [976, 353] on p-checkbox at bounding box center [975, 350] width 11 height 9
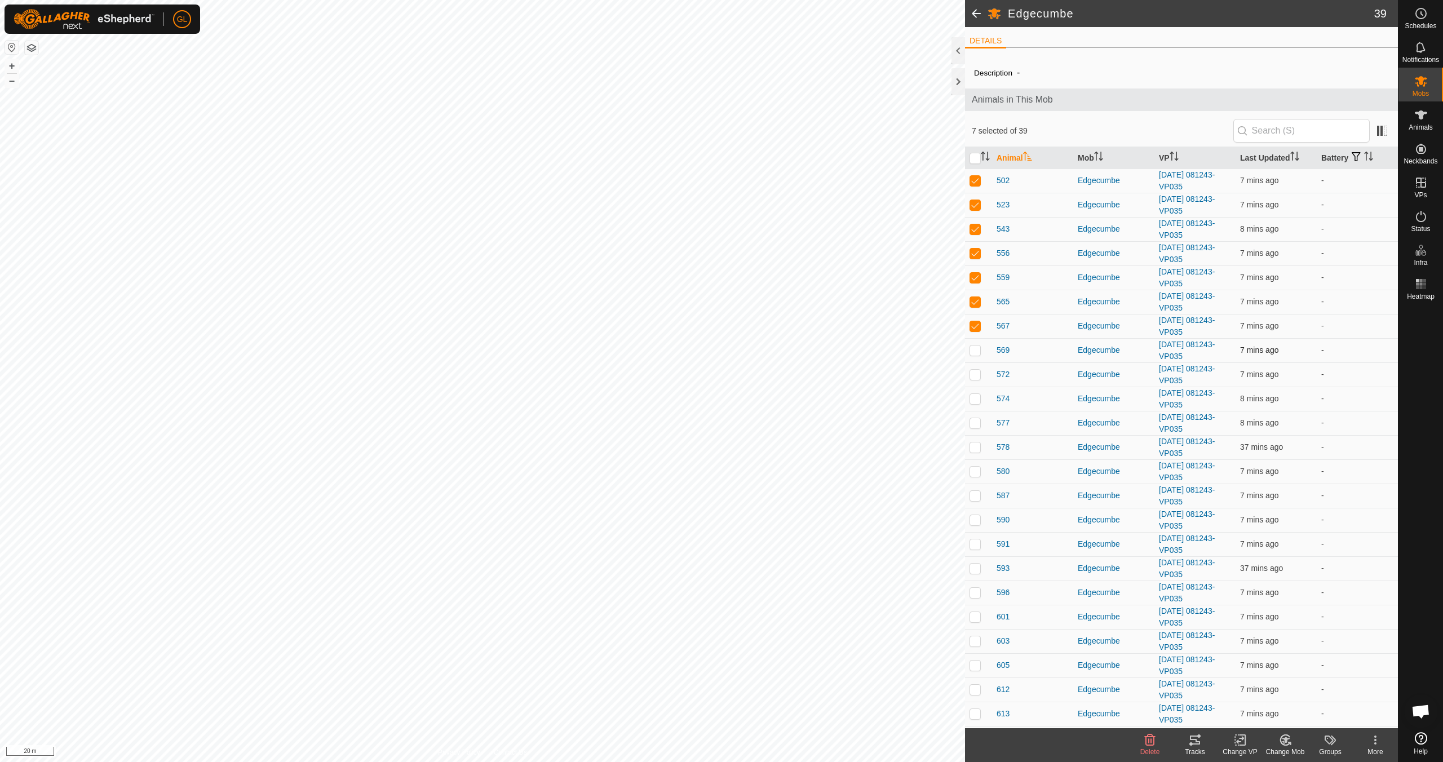
checkbox input "true"
click at [973, 377] on p-checkbox at bounding box center [975, 374] width 11 height 9
checkbox input "true"
click at [975, 399] on p-checkbox at bounding box center [975, 398] width 11 height 9
checkbox input "true"
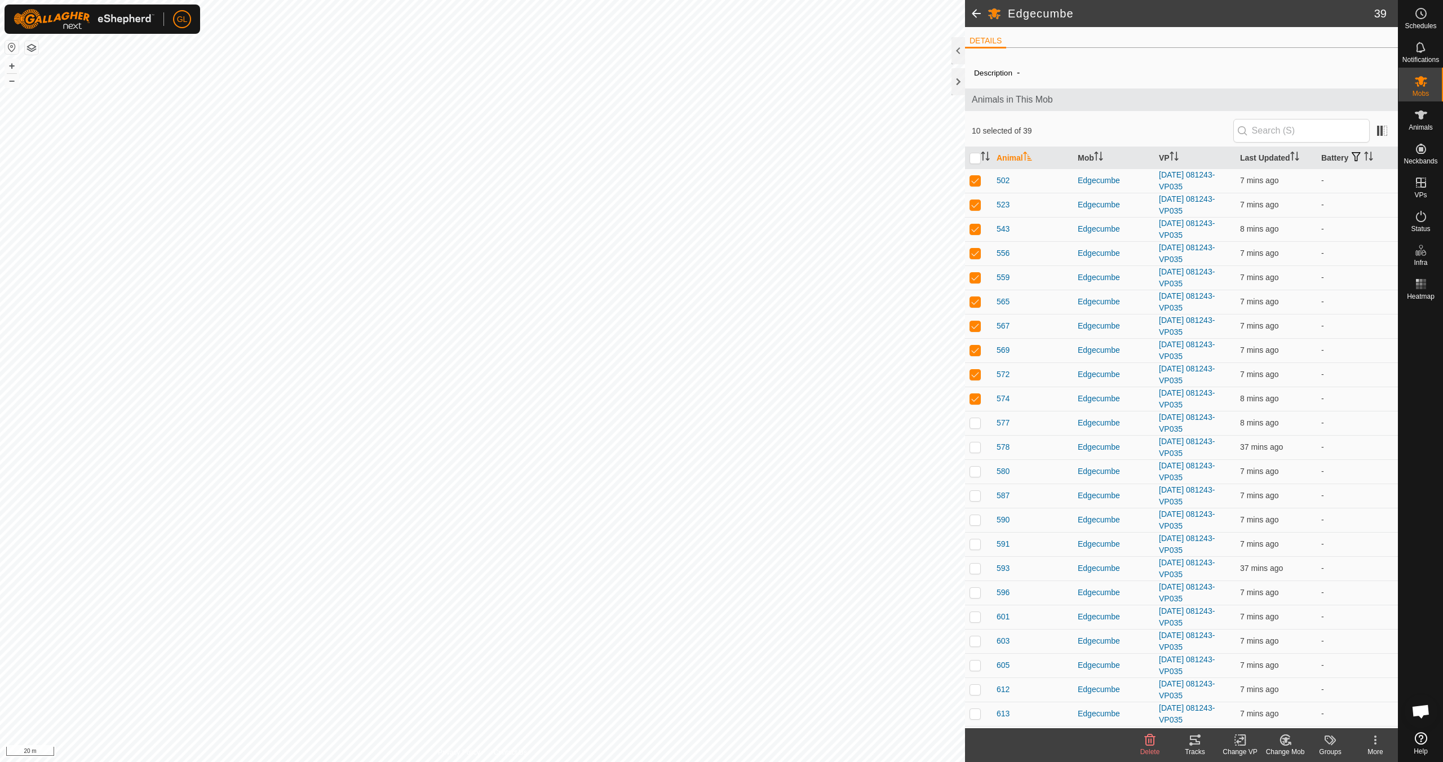
click at [1193, 741] on icon at bounding box center [1195, 740] width 14 height 14
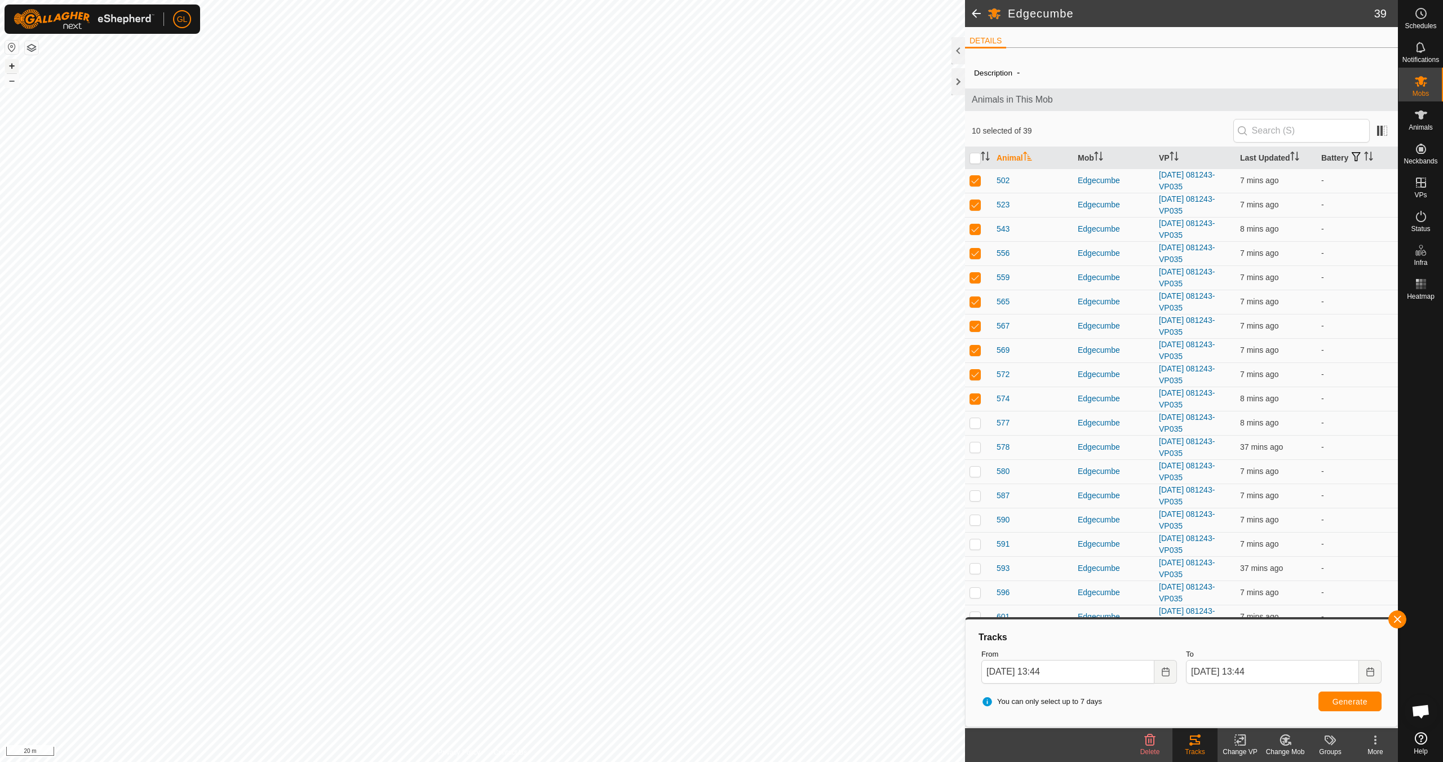
click at [11, 65] on button "+" at bounding box center [12, 66] width 14 height 14
click at [12, 64] on button "+" at bounding box center [12, 66] width 14 height 14
click at [11, 82] on button "–" at bounding box center [12, 81] width 14 height 14
click at [12, 83] on button "–" at bounding box center [12, 81] width 14 height 14
click at [12, 67] on button "+" at bounding box center [12, 66] width 14 height 14
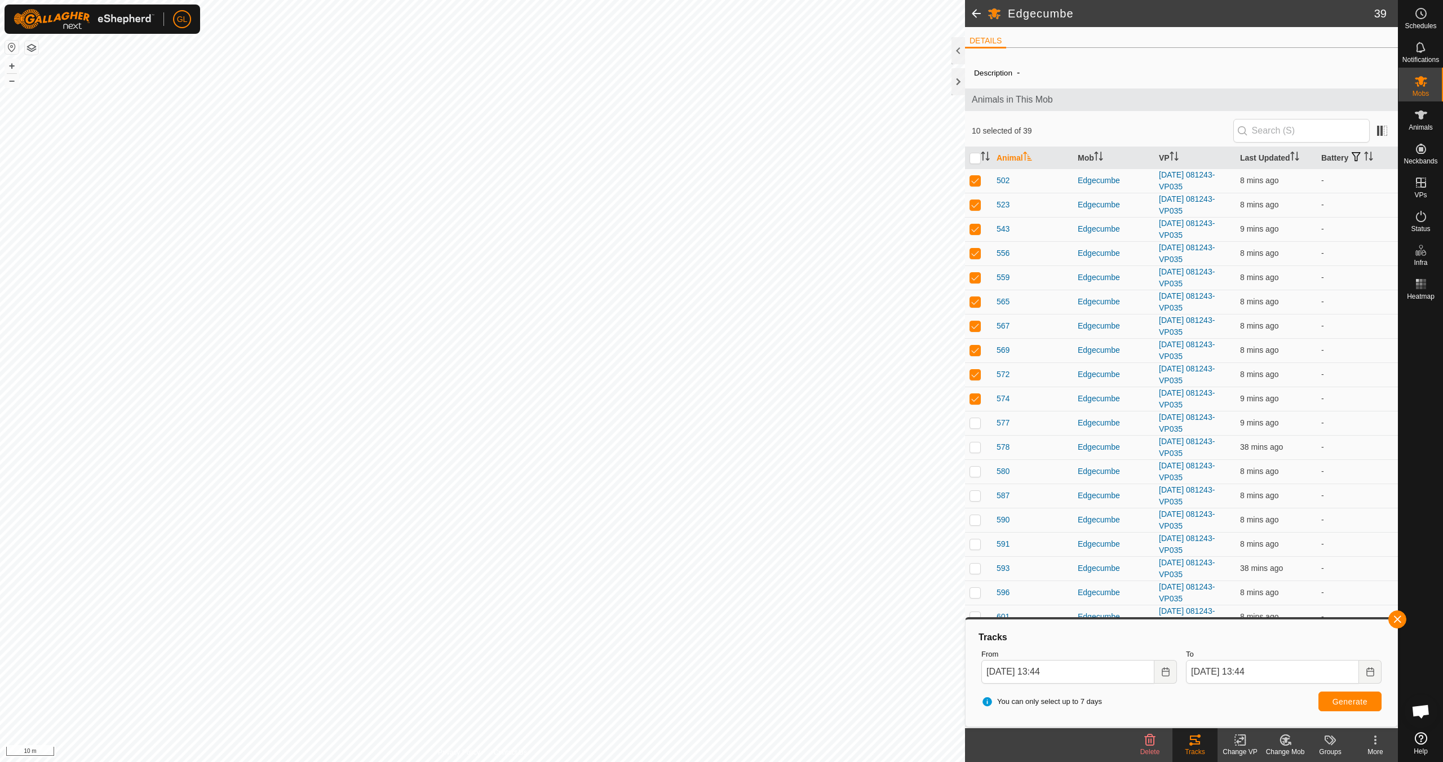
click at [248, 0] on html "GL Schedules Notifications Mobs Animals Neckbands VPs Status Infra Heatmap Help…" at bounding box center [721, 381] width 1443 height 762
click at [14, 63] on button "+" at bounding box center [12, 66] width 14 height 14
